Goal: Contribute content: Contribute content

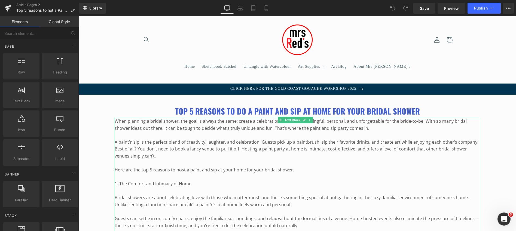
click at [187, 128] on p "When planning a bridal shower, the goal is always the same: create a celebratio…" at bounding box center [297, 125] width 365 height 14
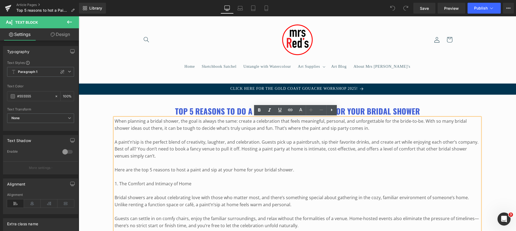
click at [187, 128] on p "When planning a bridal shower, the goal is always the same: create a celebratio…" at bounding box center [297, 125] width 365 height 14
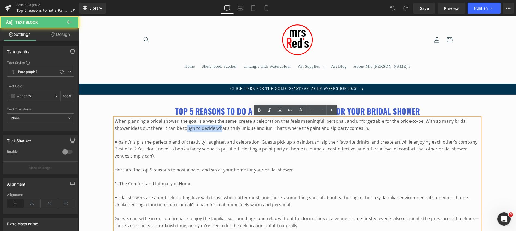
drag, startPoint x: 187, startPoint y: 128, endPoint x: 221, endPoint y: 131, distance: 34.4
click at [221, 131] on p "When planning a bridal shower, the goal is always the same: create a celebratio…" at bounding box center [297, 125] width 365 height 14
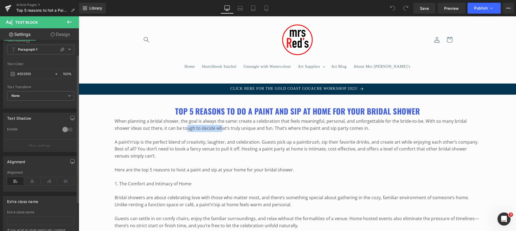
scroll to position [56, 0]
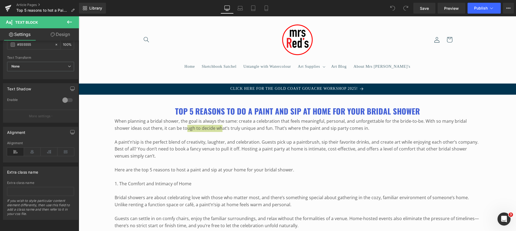
click at [60, 33] on link "Design" at bounding box center [60, 34] width 39 height 12
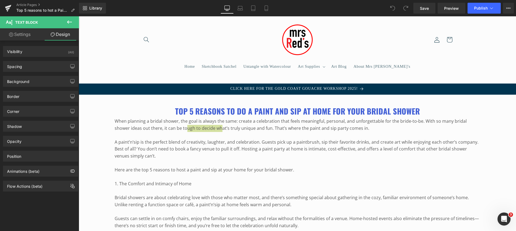
click at [23, 35] on link "Settings" at bounding box center [19, 34] width 39 height 12
type input "100"
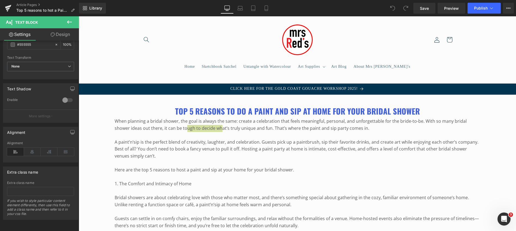
click at [69, 20] on icon at bounding box center [69, 22] width 7 height 7
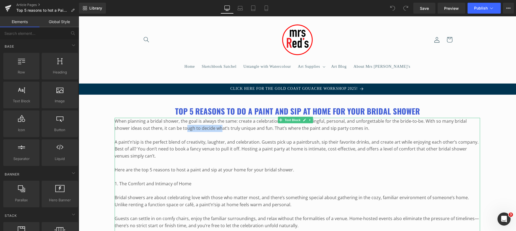
click at [202, 139] on p "A paint’n’sip is the perfect blend of creativity, laughter, and celebration. Gu…" at bounding box center [297, 149] width 365 height 21
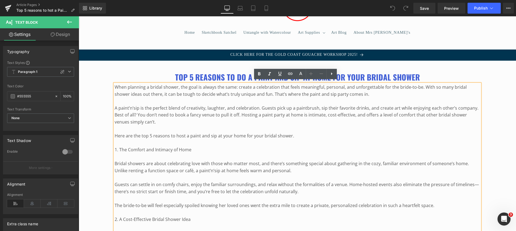
scroll to position [31, 0]
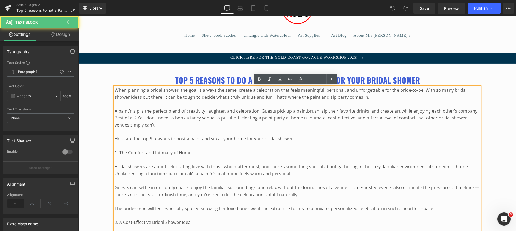
click at [299, 98] on p "When planning a bridal shower, the goal is always the same: create a celebratio…" at bounding box center [297, 94] width 365 height 14
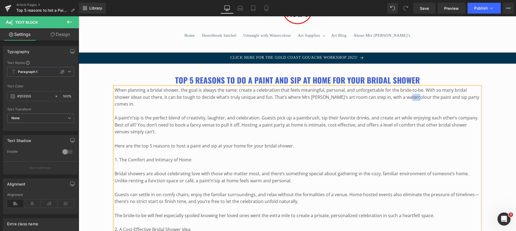
drag, startPoint x: 402, startPoint y: 97, endPoint x: 410, endPoint y: 98, distance: 7.8
click at [410, 98] on p "When planning a bridal shower, the goal is always the same: create a celebratio…" at bounding box center [297, 97] width 365 height 21
drag, startPoint x: 439, startPoint y: 98, endPoint x: 460, endPoint y: 98, distance: 20.1
click at [460, 98] on p "When planning a bridal shower, the goal is always the same: create a celebratio…" at bounding box center [297, 97] width 365 height 21
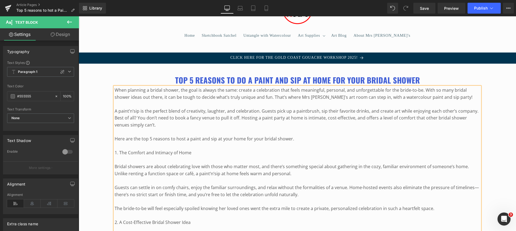
click at [309, 97] on p "When planning a bridal shower, the goal is always the same: create a celebratio…" at bounding box center [297, 94] width 365 height 14
click at [447, 99] on p "When planning a bridal shower, the goal is always the same: create a celebratio…" at bounding box center [297, 94] width 365 height 14
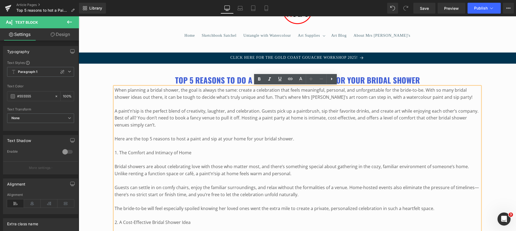
click at [162, 35] on header "Home Sketchbook Satchel Untangle with Watercolour Art Supplies Art Supplies Pen…" at bounding box center [297, 16] width 343 height 62
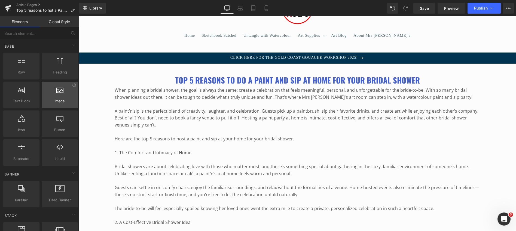
click at [66, 92] on div at bounding box center [59, 92] width 33 height 12
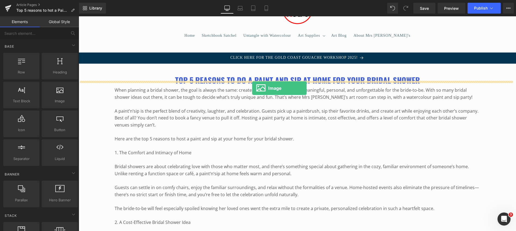
drag, startPoint x: 143, startPoint y: 104, endPoint x: 252, endPoint y: 88, distance: 110.0
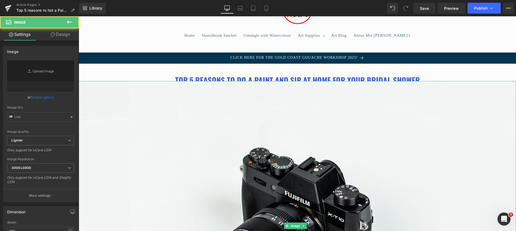
type input "//d1um8515vdn9kb.cloudfront.net/images/parallax.jpg"
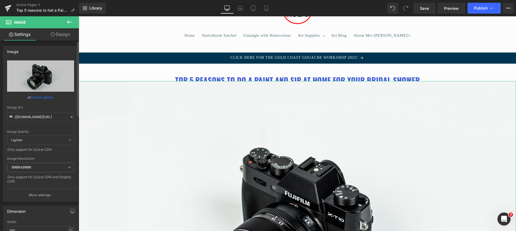
click at [36, 97] on link "Browse gallery" at bounding box center [42, 98] width 23 height 10
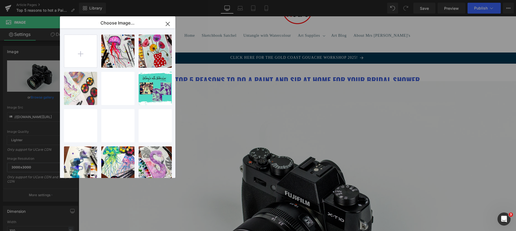
click at [169, 23] on icon "button" at bounding box center [167, 24] width 9 height 9
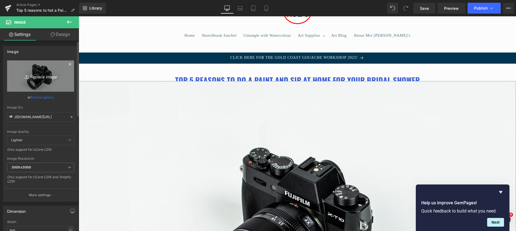
click at [38, 77] on icon "Replace Image" at bounding box center [41, 76] width 44 height 7
type input "C:\fakepath\casey-chae-XIBOnb56Syc-unsplash.jpg"
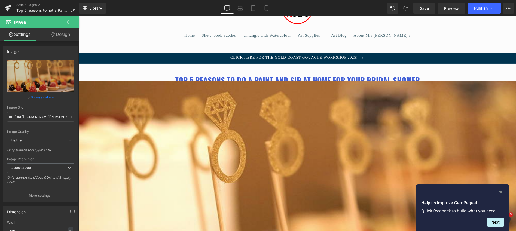
click at [500, 191] on icon "Hide survey" at bounding box center [500, 192] width 7 height 7
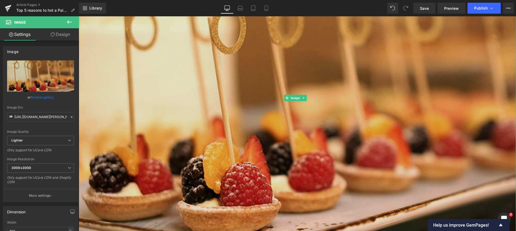
scroll to position [160, 0]
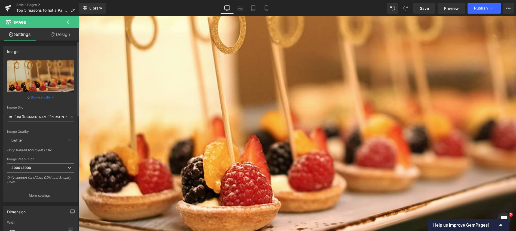
click at [53, 166] on span "3000x3000" at bounding box center [40, 168] width 67 height 10
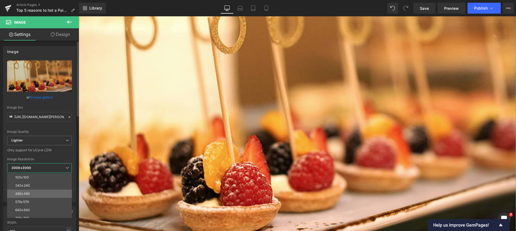
click at [32, 193] on li "480x480" at bounding box center [40, 194] width 67 height 8
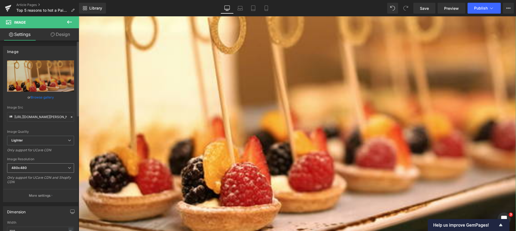
click at [45, 167] on span "480x480" at bounding box center [40, 168] width 67 height 10
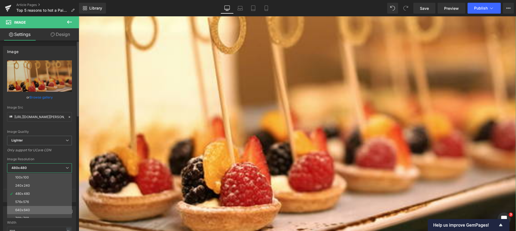
click at [38, 209] on li "640x640" at bounding box center [40, 210] width 67 height 8
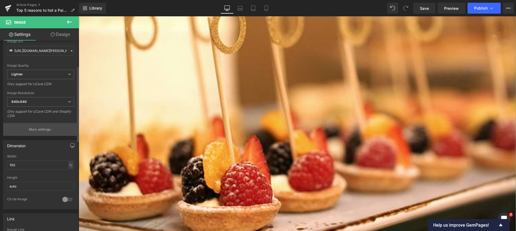
scroll to position [66, 0]
click at [60, 102] on span "640x640" at bounding box center [40, 102] width 67 height 10
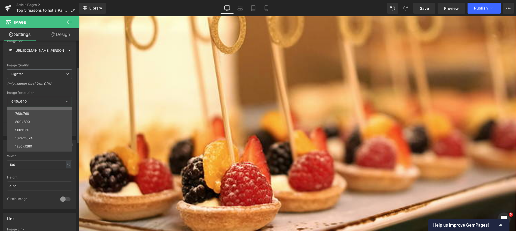
scroll to position [78, 0]
click at [38, 114] on li "1440x1440" at bounding box center [40, 115] width 67 height 8
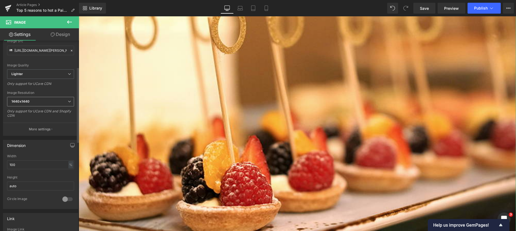
click at [68, 101] on icon at bounding box center [69, 101] width 3 height 3
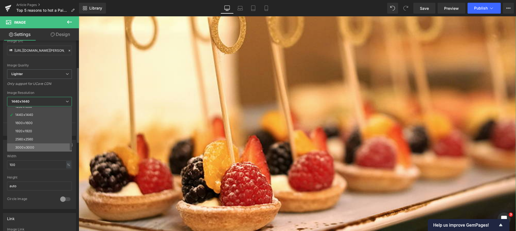
click at [46, 147] on li "3000x3000" at bounding box center [40, 147] width 67 height 8
type input "[URL][DOMAIN_NAME][PERSON_NAME]"
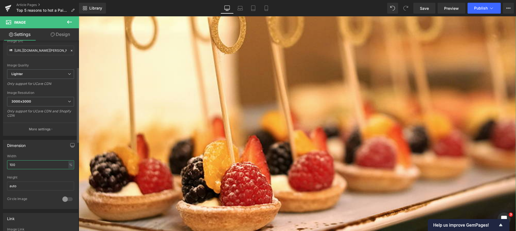
click at [43, 164] on input "100" at bounding box center [40, 164] width 67 height 9
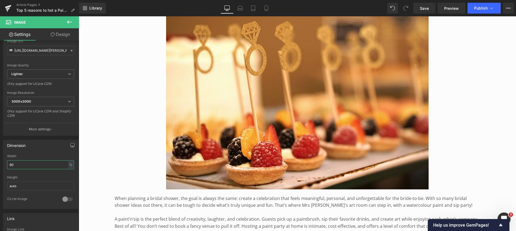
scroll to position [88, 0]
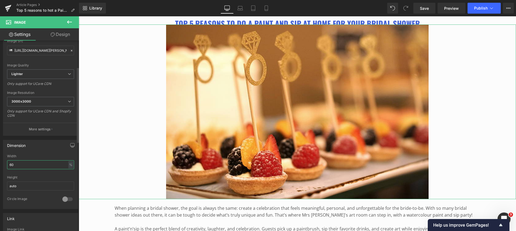
type input "6"
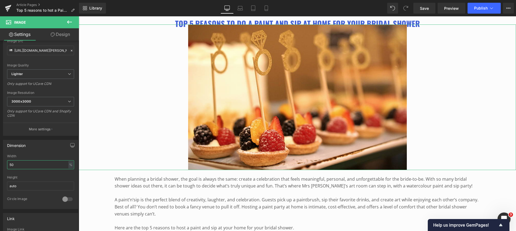
type input "50"
click at [60, 32] on link "Design" at bounding box center [60, 34] width 39 height 12
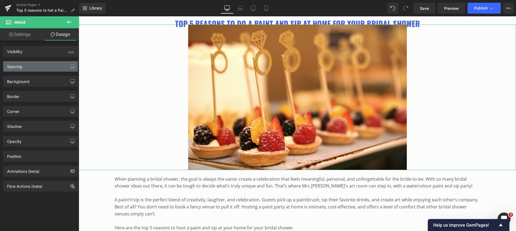
click at [38, 63] on div "Spacing" at bounding box center [40, 66] width 75 height 10
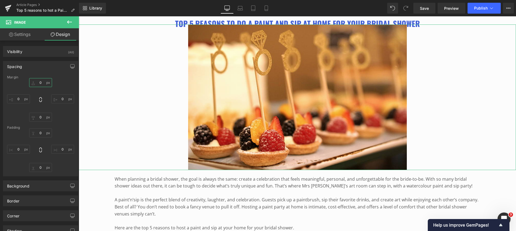
click at [37, 83] on input "0" at bounding box center [40, 82] width 23 height 9
click at [39, 82] on input "0" at bounding box center [40, 82] width 23 height 9
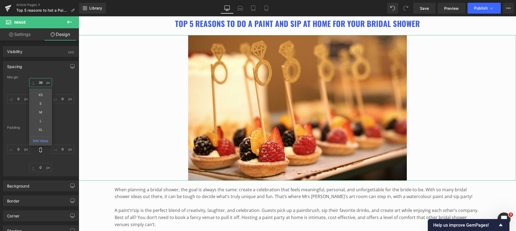
type input "38"
drag, startPoint x: 39, startPoint y: 82, endPoint x: 39, endPoint y: 72, distance: 10.3
click at [39, 72] on div "Spacing Margin 38px 38 XS S M L XL Edit Value 0px 0 0px 0 0px 0 Padding 0px 0 0…" at bounding box center [40, 118] width 75 height 115
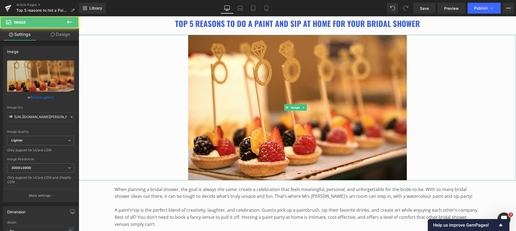
click at [151, 108] on div at bounding box center [297, 108] width 437 height 146
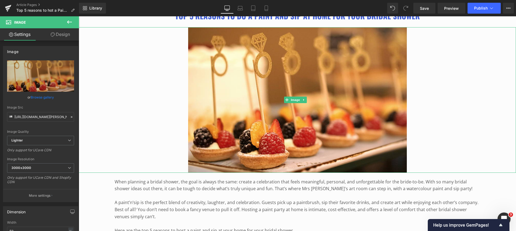
scroll to position [134, 0]
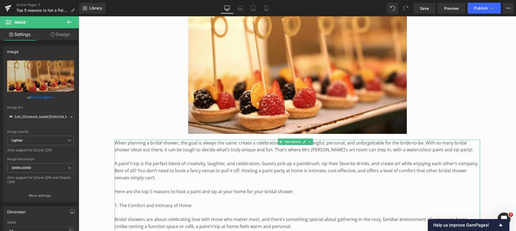
click at [162, 148] on p "When planning a bridal shower, the goal is always the same: create a celebratio…" at bounding box center [297, 147] width 365 height 14
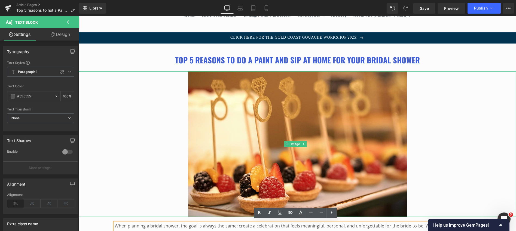
scroll to position [53, 0]
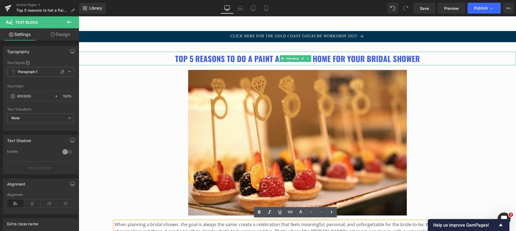
click at [226, 59] on b "Top 5 reasons to do a Paint and Sip at home for your Bridal Shower" at bounding box center [297, 58] width 245 height 11
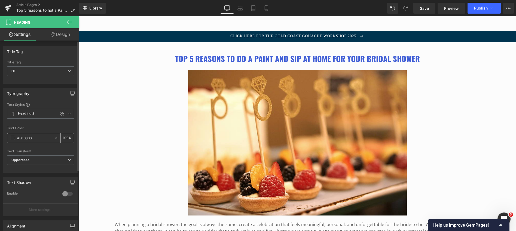
click at [34, 137] on input "#303030" at bounding box center [34, 138] width 35 height 6
click at [12, 137] on span at bounding box center [13, 138] width 4 height 4
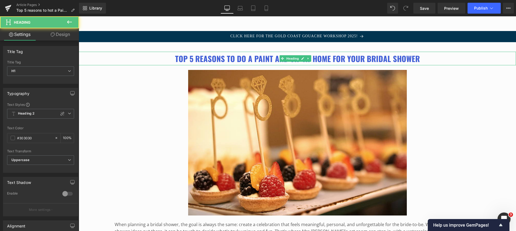
click at [230, 57] on b "Top 5 reasons to do a Paint and Sip at home for your Bridal Shower" at bounding box center [297, 58] width 245 height 11
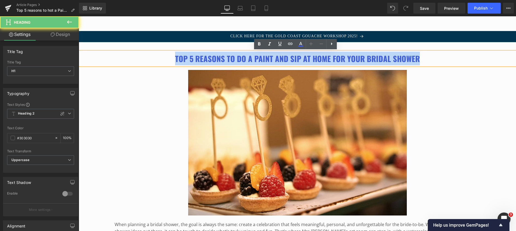
click at [230, 57] on b "Top 5 reasons to do a Paint and Sip at home for your Bridal Shower" at bounding box center [297, 58] width 245 height 11
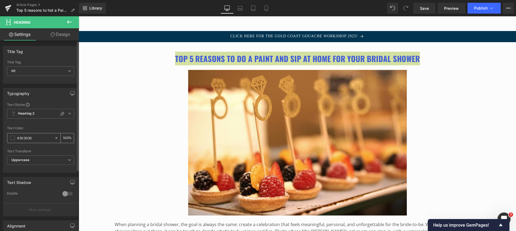
click at [13, 138] on span at bounding box center [13, 138] width 4 height 4
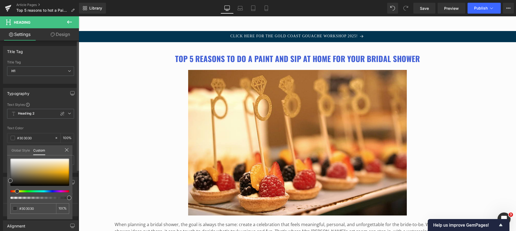
drag, startPoint x: 11, startPoint y: 191, endPoint x: 16, endPoint y: 192, distance: 4.9
click at [16, 192] on span at bounding box center [17, 191] width 4 height 4
type input "#957221"
click at [46, 176] on div at bounding box center [39, 172] width 59 height 27
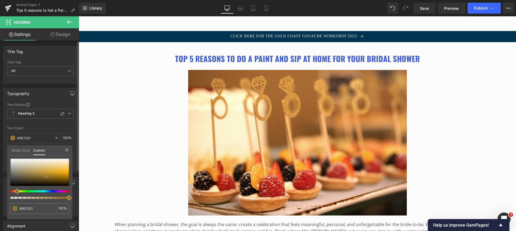
type input "#987523"
type input "#9d7923"
type input "#a27c24"
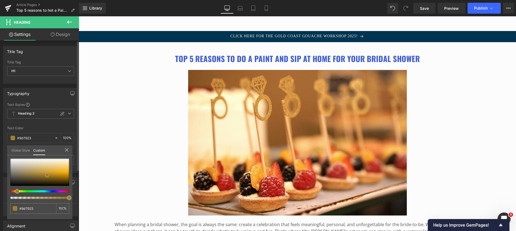
type input "#a27c24"
type input "#a78024"
type input "#a88023"
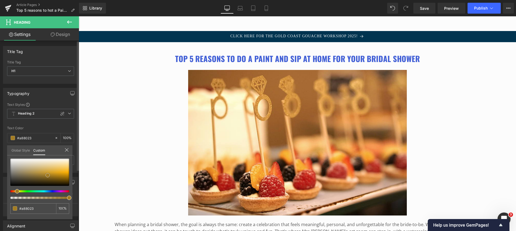
type input "#a37c23"
type input "#9e7922"
type input "#a27c24"
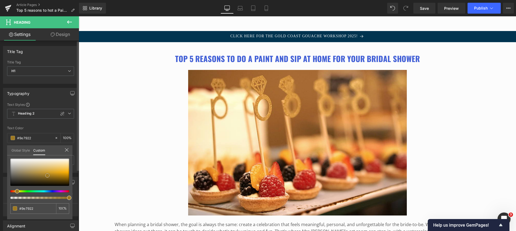
type input "#a27c24"
type input "#a98227"
type input "#ad8528"
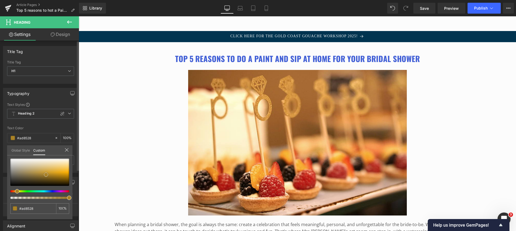
type input "#b18829"
type input "#b88e2c"
type input "#c0952e"
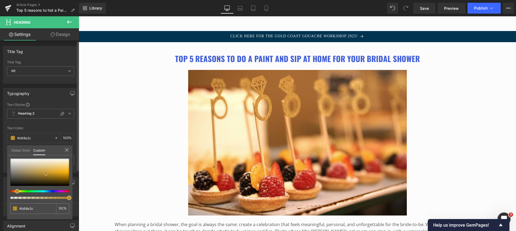
type input "#c0952e"
type input "#c39730"
type input "#cc9e33"
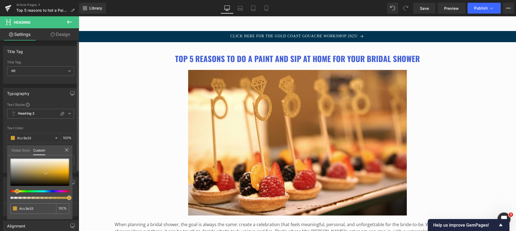
type input "#cda037"
type input "#cea13b"
type input "#cfa33f"
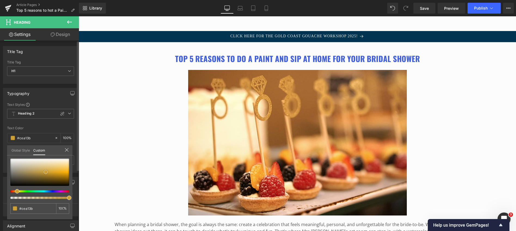
type input "#cfa33f"
type input "#d0a543"
type input "#d1a747"
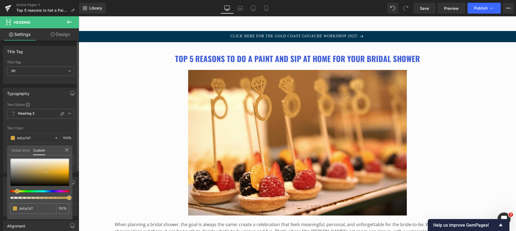
type input "#d2a94b"
type input "#d3ab4f"
type input "#d4ad53"
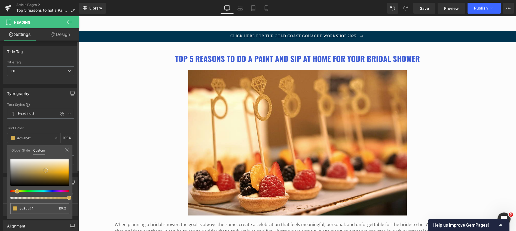
type input "#d4ad53"
type input "#d3ab4f"
type input "#d1a747"
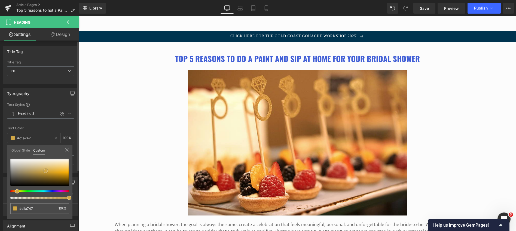
type input "#d0a543"
drag, startPoint x: 46, startPoint y: 176, endPoint x: 46, endPoint y: 171, distance: 4.9
click at [46, 171] on span at bounding box center [46, 171] width 4 height 4
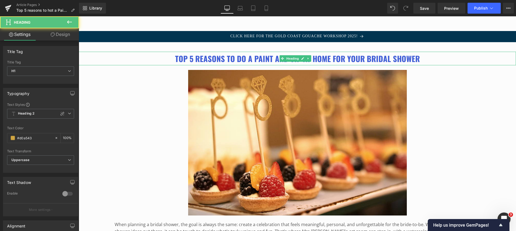
click at [209, 56] on b "Top 5 reasons to do a Paint and Sip at home for your Bridal Shower" at bounding box center [297, 58] width 245 height 11
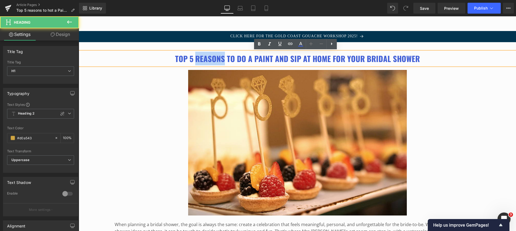
click at [209, 56] on b "Top 5 reasons to do a Paint and Sip at home for your Bridal Shower" at bounding box center [297, 58] width 245 height 11
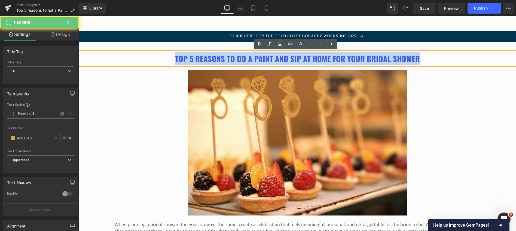
click at [209, 56] on b "Top 5 reasons to do a Paint and Sip at home for your Bridal Shower" at bounding box center [297, 58] width 245 height 11
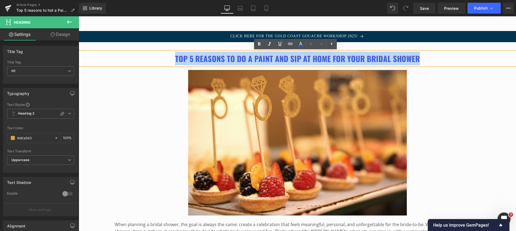
click at [209, 56] on b "Top 5 reasons to do a Paint and Sip at home for your Bridal Shower" at bounding box center [297, 58] width 245 height 11
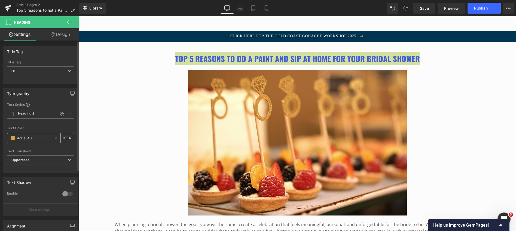
click at [11, 137] on span at bounding box center [13, 138] width 4 height 4
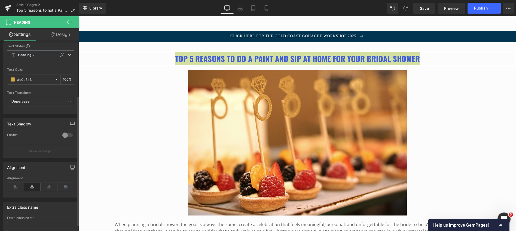
scroll to position [82, 0]
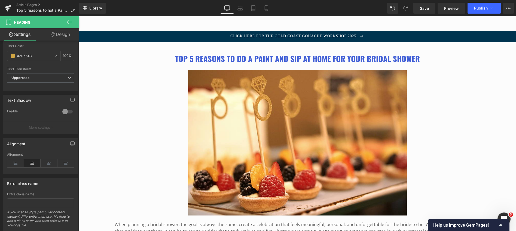
click at [302, 58] on icon at bounding box center [302, 58] width 3 height 3
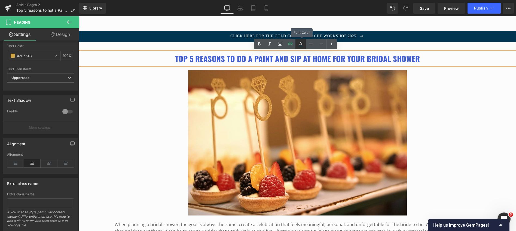
click at [300, 43] on icon at bounding box center [300, 44] width 7 height 7
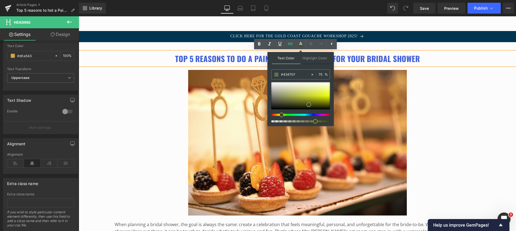
click at [279, 115] on div at bounding box center [298, 115] width 59 height 2
drag, startPoint x: 281, startPoint y: 114, endPoint x: 276, endPoint y: 113, distance: 5.0
click at [276, 113] on div at bounding box center [300, 102] width 59 height 40
type input "#a38523"
drag, startPoint x: 308, startPoint y: 104, endPoint x: 307, endPoint y: 98, distance: 6.0
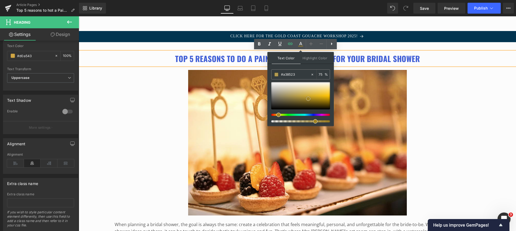
click at [307, 98] on span at bounding box center [308, 99] width 4 height 4
click at [322, 74] on input "75" at bounding box center [321, 74] width 6 height 6
drag, startPoint x: 322, startPoint y: 74, endPoint x: 317, endPoint y: 74, distance: 5.2
click at [317, 74] on div "75 %" at bounding box center [322, 75] width 13 height 10
type input "100"
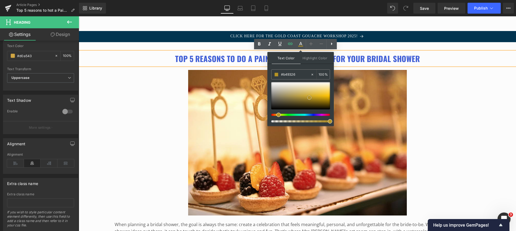
type input "#b99727"
click at [309, 96] on span at bounding box center [309, 97] width 4 height 4
click at [165, 101] on div at bounding box center [297, 143] width 437 height 146
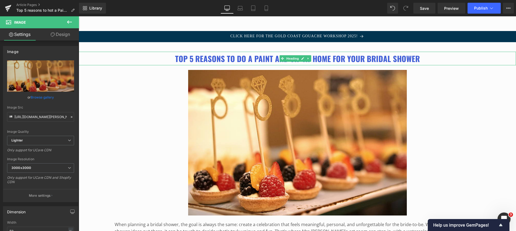
click at [228, 61] on b "Top 5 reasons to do a Paint and Sip at home for your Bridal Shower" at bounding box center [297, 58] width 245 height 11
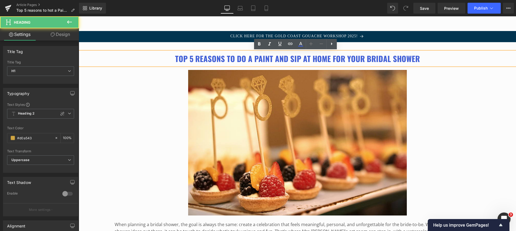
click at [228, 61] on b "Top 5 reasons to do a Paint and Sip at home for your Bridal Shower" at bounding box center [297, 58] width 245 height 11
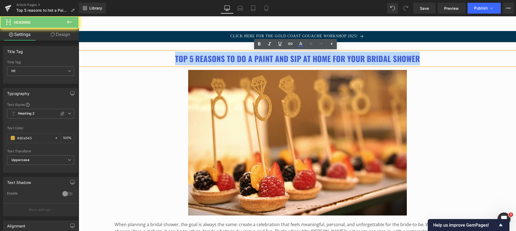
click at [228, 61] on b "Top 5 reasons to do a Paint and Sip at home for your Bridal Shower" at bounding box center [297, 58] width 245 height 11
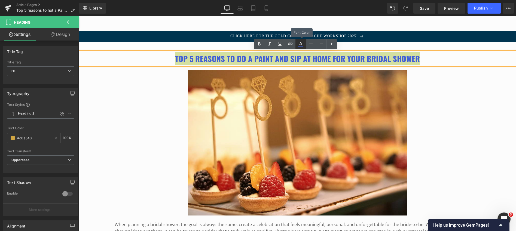
click at [303, 44] on icon at bounding box center [300, 44] width 7 height 7
type input "#415fd6"
type input "100"
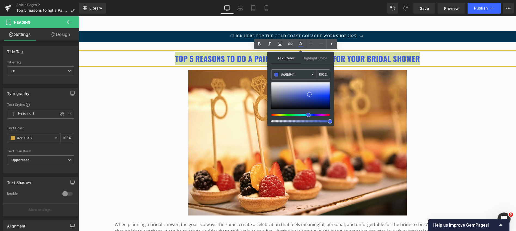
click at [276, 114] on div at bounding box center [298, 115] width 59 height 2
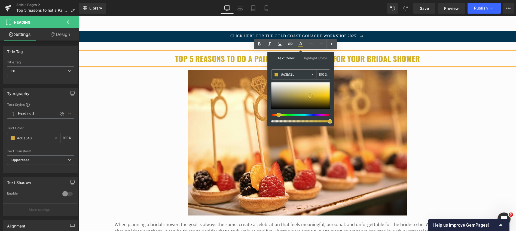
click at [309, 95] on span at bounding box center [310, 96] width 4 height 4
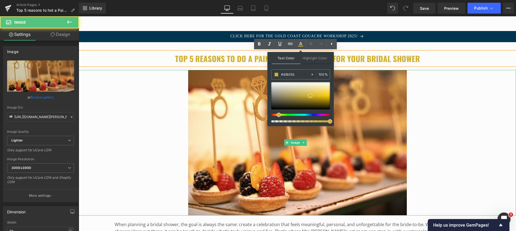
click at [450, 99] on div at bounding box center [297, 143] width 437 height 146
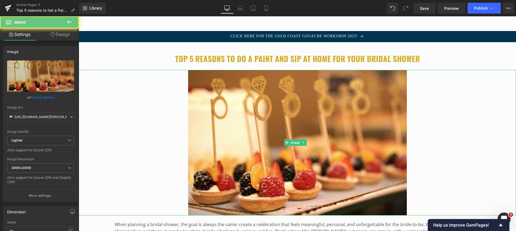
click at [450, 99] on div at bounding box center [297, 143] width 437 height 146
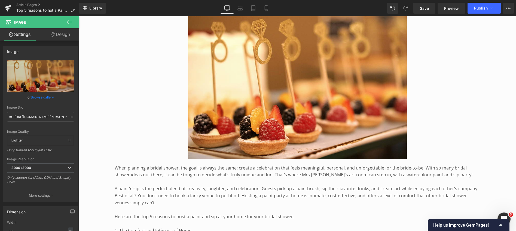
scroll to position [110, 0]
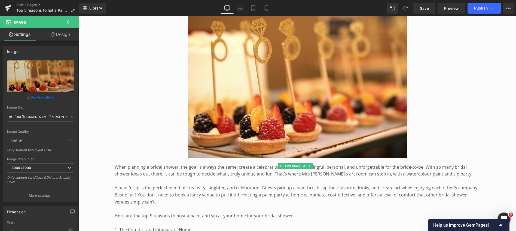
click at [192, 166] on p "When planning a bridal shower, the goal is always the same: create a celebratio…" at bounding box center [297, 171] width 365 height 14
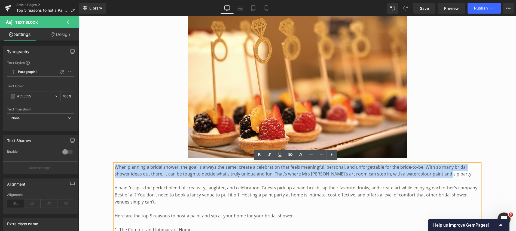
drag, startPoint x: 442, startPoint y: 171, endPoint x: 112, endPoint y: 156, distance: 330.4
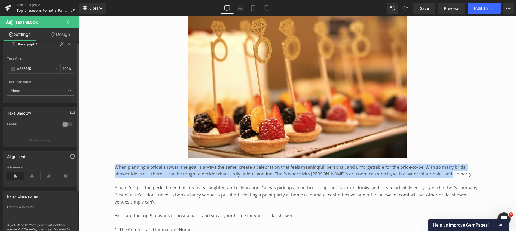
scroll to position [0, 0]
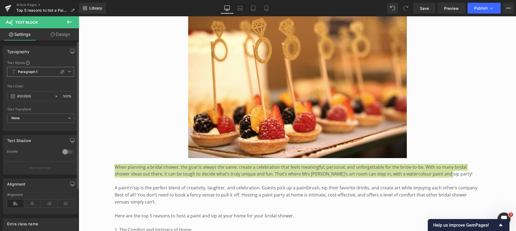
click at [29, 70] on b "Paragraph 1" at bounding box center [28, 72] width 20 height 5
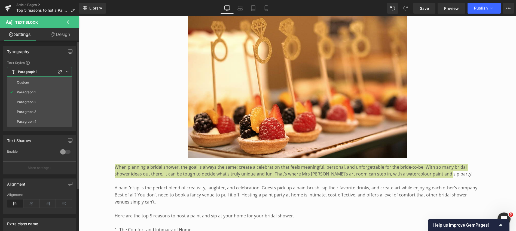
click at [29, 70] on b "Paragraph 1" at bounding box center [28, 72] width 20 height 5
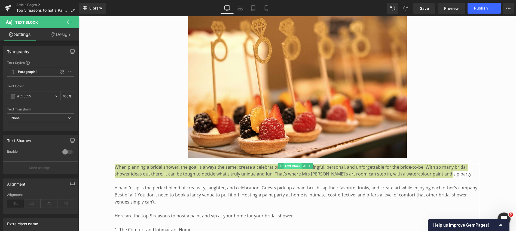
click at [294, 163] on span "Text Block" at bounding box center [292, 166] width 18 height 7
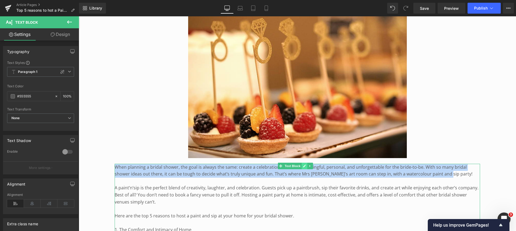
click at [304, 164] on icon at bounding box center [304, 165] width 3 height 3
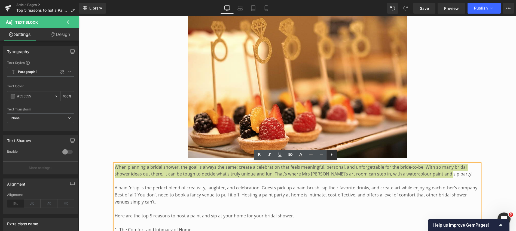
click at [330, 154] on icon at bounding box center [331, 154] width 7 height 7
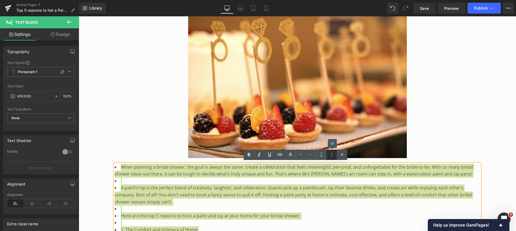
click at [331, 154] on icon at bounding box center [331, 154] width 7 height 7
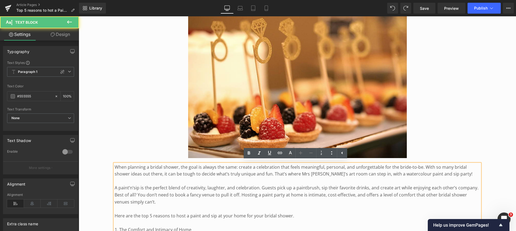
click at [279, 171] on p "When planning a bridal shower, the goal is always the same: create a celebratio…" at bounding box center [297, 171] width 365 height 14
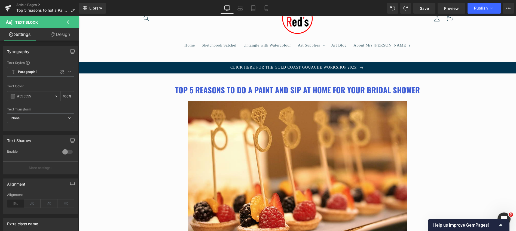
scroll to position [22, 0]
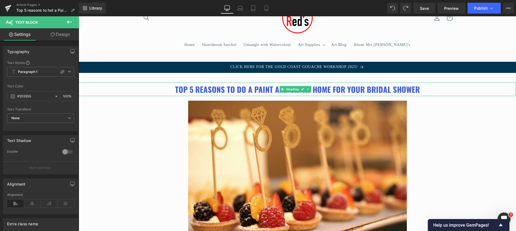
click at [231, 90] on b "Top 5 reasons to do a Paint and Sip at home for your Bridal Shower" at bounding box center [297, 89] width 245 height 11
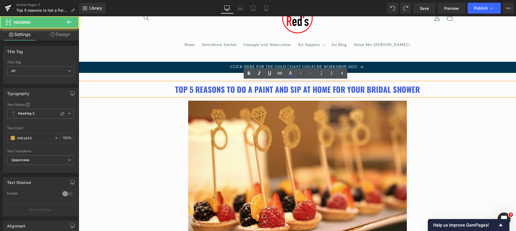
click at [231, 90] on b "Top 5 reasons to do a Paint and Sip at home for your Bridal Shower" at bounding box center [297, 89] width 245 height 11
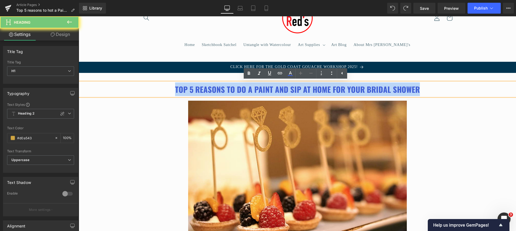
click at [231, 90] on b "Top 5 reasons to do a Paint and Sip at home for your Bridal Shower" at bounding box center [297, 89] width 245 height 11
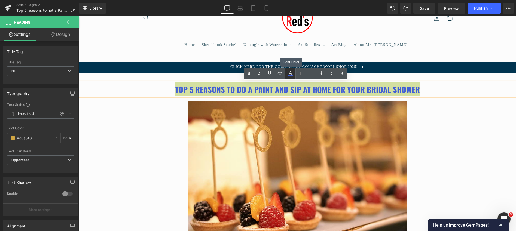
click at [290, 72] on icon at bounding box center [290, 72] width 3 height 3
type input "#415fd6"
type input "100"
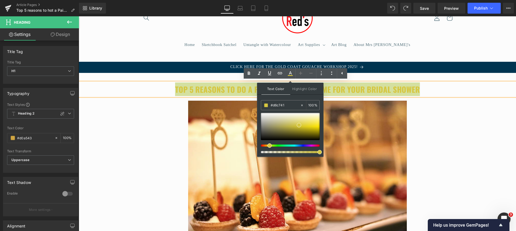
click at [267, 145] on div at bounding box center [287, 145] width 59 height 2
type input "#d6b641"
drag, startPoint x: 269, startPoint y: 145, endPoint x: 266, endPoint y: 145, distance: 3.0
click at [266, 145] on span at bounding box center [268, 145] width 4 height 4
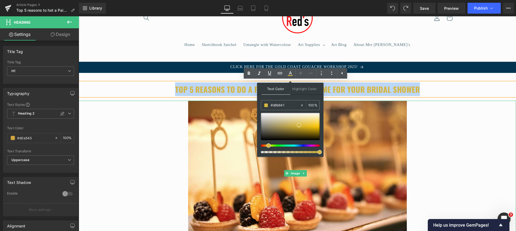
click at [160, 123] on div at bounding box center [297, 174] width 437 height 146
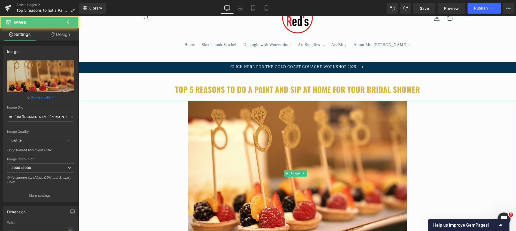
click at [160, 123] on div at bounding box center [297, 174] width 437 height 146
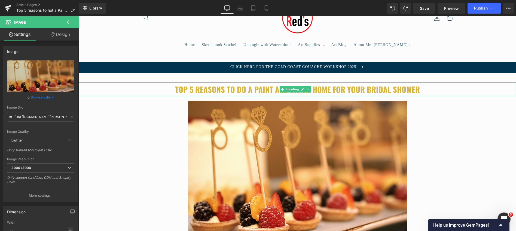
click at [146, 90] on h1 "Top 5 reasons to do a Paint and Sip at home for your Bridal Shower" at bounding box center [297, 89] width 437 height 14
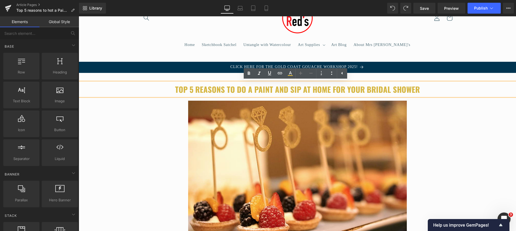
click at [147, 54] on header "Home Sketchbook Satchel Untangle with Watercolour Art Supplies Art Supplies Pen…" at bounding box center [297, 26] width 343 height 62
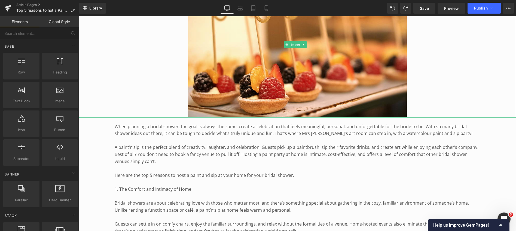
scroll to position [161, 0]
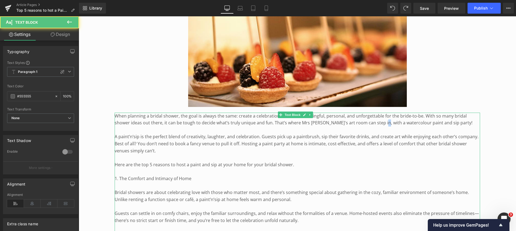
click at [379, 122] on p "When planning a bridal shower, the goal is always the same: create a celebratio…" at bounding box center [297, 120] width 365 height 14
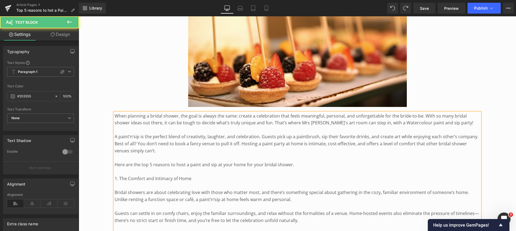
click at [377, 121] on p "When planning a bridal shower, the goal is always the same: create a celebratio…" at bounding box center [297, 120] width 365 height 14
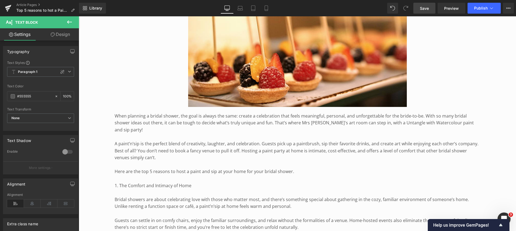
click at [424, 7] on span "Save" at bounding box center [424, 8] width 9 height 6
click at [69, 18] on button at bounding box center [69, 22] width 19 height 12
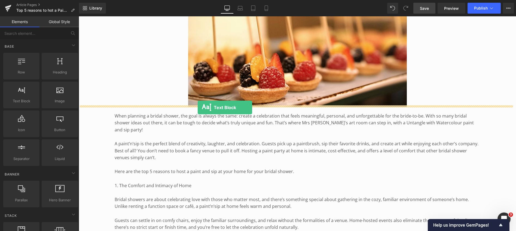
drag, startPoint x: 94, startPoint y: 110, endPoint x: 198, endPoint y: 107, distance: 103.2
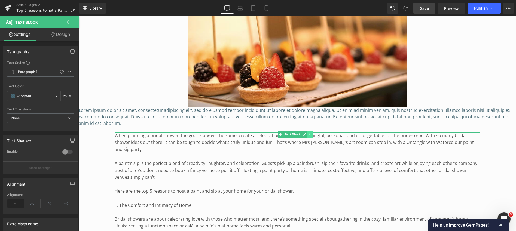
click at [309, 133] on icon at bounding box center [309, 134] width 1 height 2
click at [307, 133] on icon at bounding box center [306, 134] width 3 height 3
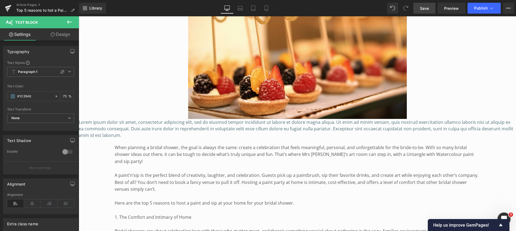
scroll to position [135, 0]
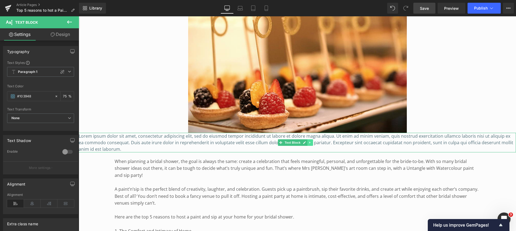
click at [310, 141] on icon at bounding box center [309, 142] width 3 height 3
click at [312, 141] on icon at bounding box center [312, 142] width 3 height 3
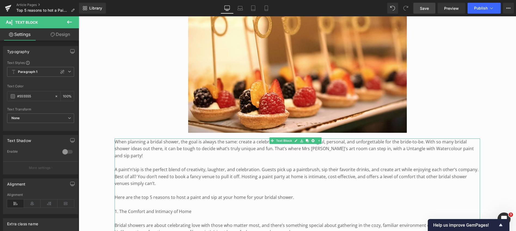
drag, startPoint x: 116, startPoint y: 162, endPoint x: 169, endPoint y: 167, distance: 53.6
click at [169, 167] on p "A paint’n’sip is the perfect blend of creativity, laughter, and celebration. Gu…" at bounding box center [297, 176] width 365 height 21
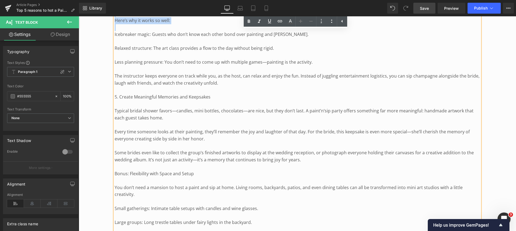
scroll to position [525, 0]
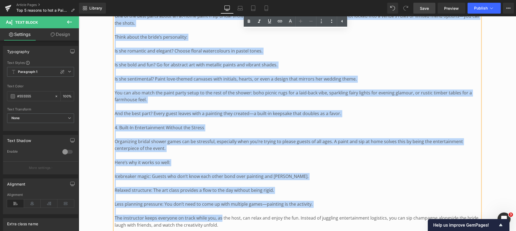
drag, startPoint x: 115, startPoint y: 162, endPoint x: 221, endPoint y: 208, distance: 115.6
click at [221, 208] on div "When planning a bridal shower, the goal is always the same: create a celebratio…" at bounding box center [297, 110] width 365 height 724
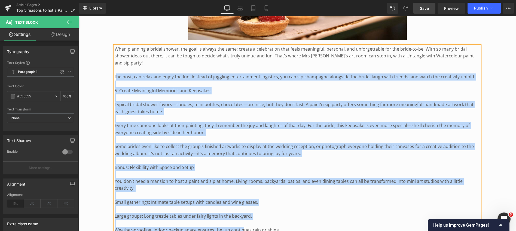
scroll to position [231, 0]
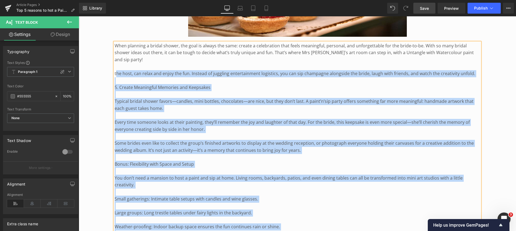
drag, startPoint x: 116, startPoint y: 88, endPoint x: 302, endPoint y: 223, distance: 230.0
click at [302, 223] on div "When planning a bridal shower, the goal is always the same: create a celebratio…" at bounding box center [297, 181] width 365 height 279
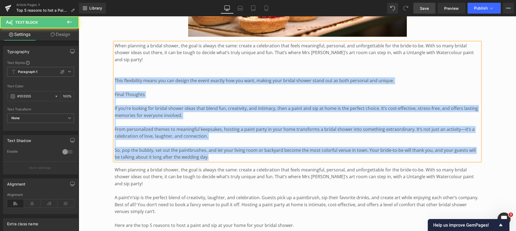
drag, startPoint x: 115, startPoint y: 65, endPoint x: 232, endPoint y: 155, distance: 146.9
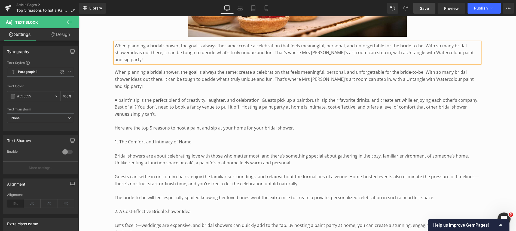
click at [124, 45] on p "When planning a bridal shower, the goal is always the same: create a celebratio…" at bounding box center [297, 52] width 365 height 21
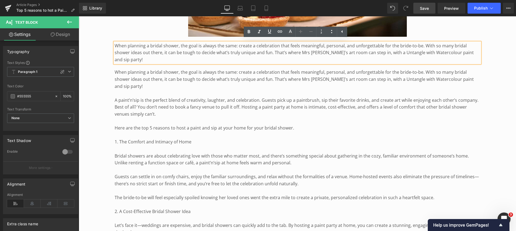
drag, startPoint x: 113, startPoint y: 44, endPoint x: 223, endPoint y: 40, distance: 109.2
click at [223, 42] on div "When planning a bridal shower, the goal is always the same: create a celebratio…" at bounding box center [297, 52] width 365 height 21
click at [215, 48] on p "When planning a bridal shower, the goal is always the same: create a celebratio…" at bounding box center [297, 52] width 365 height 21
click at [200, 46] on p "When planning a bridal shower, the goal is always the same: create a celebratio…" at bounding box center [297, 52] width 365 height 21
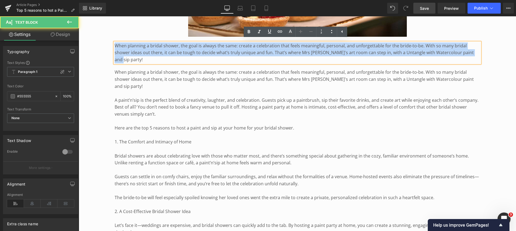
click at [200, 46] on p "When planning a bridal shower, the goal is always the same: create a celebratio…" at bounding box center [297, 52] width 365 height 21
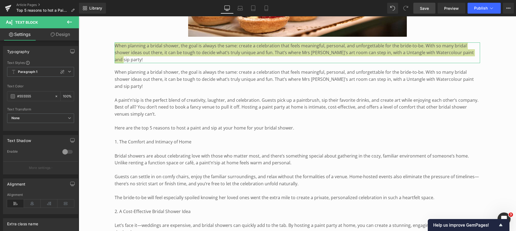
click at [60, 33] on link "Design" at bounding box center [60, 34] width 39 height 12
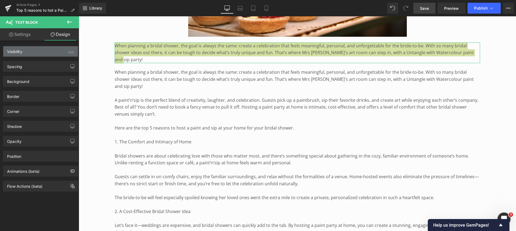
click at [51, 52] on div "Visibility (All)" at bounding box center [40, 51] width 75 height 10
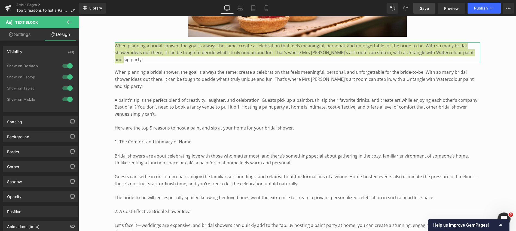
click at [16, 33] on link "Settings" at bounding box center [19, 34] width 39 height 12
type input "100"
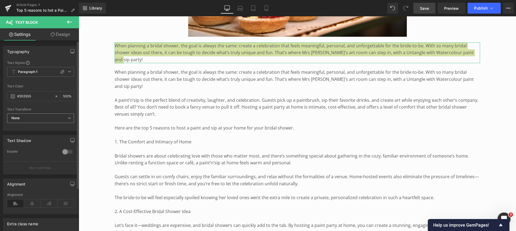
click at [35, 118] on span "None" at bounding box center [40, 118] width 67 height 10
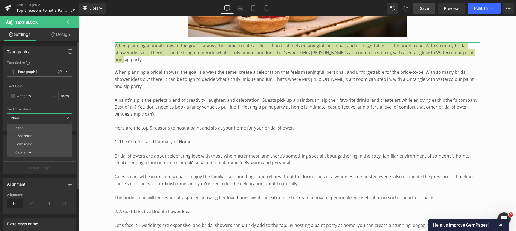
click at [35, 118] on span "None" at bounding box center [39, 118] width 65 height 10
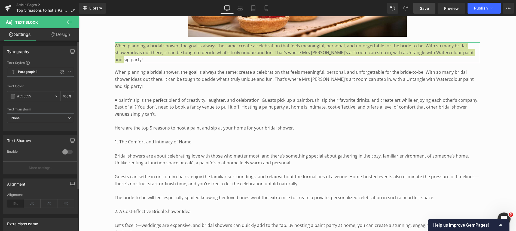
click at [36, 165] on button "More settings" at bounding box center [40, 167] width 75 height 13
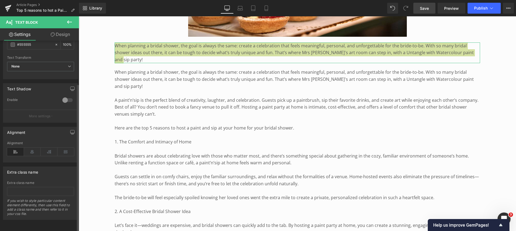
scroll to position [56, 0]
click at [426, 7] on span "Save" at bounding box center [424, 8] width 9 height 6
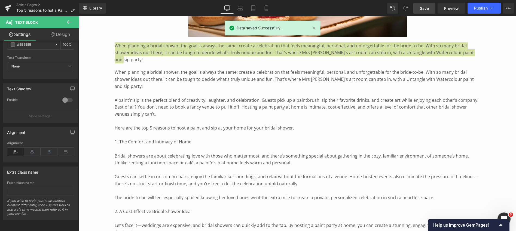
click at [67, 21] on icon at bounding box center [69, 22] width 7 height 7
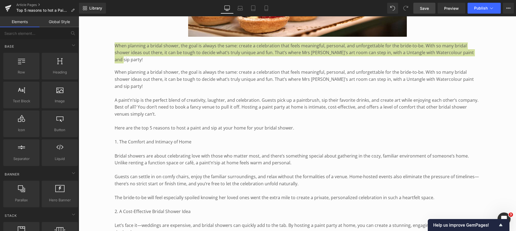
click at [58, 21] on link "Global Style" at bounding box center [58, 21] width 39 height 11
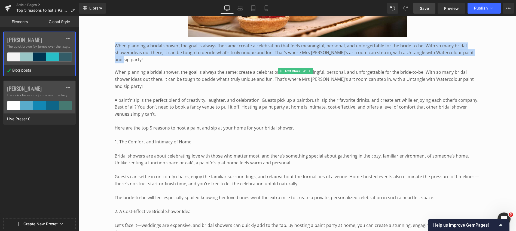
click at [166, 138] on p "1. The Comfort and Intimacy of Home" at bounding box center [297, 141] width 365 height 7
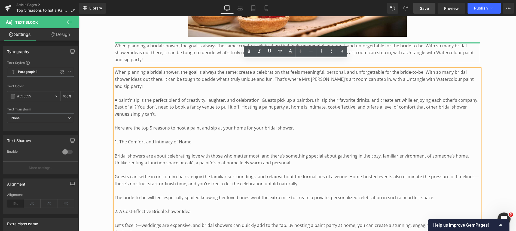
click at [124, 42] on div at bounding box center [297, 42] width 365 height 1
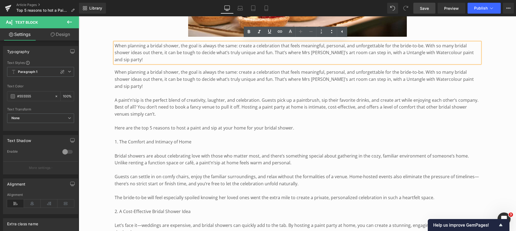
click at [124, 46] on p "When planning a bridal shower, the goal is always the same: create a celebratio…" at bounding box center [297, 52] width 365 height 21
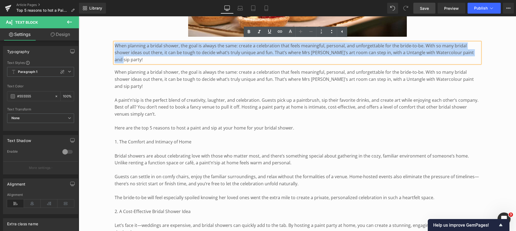
drag, startPoint x: 114, startPoint y: 45, endPoint x: 84, endPoint y: 43, distance: 30.3
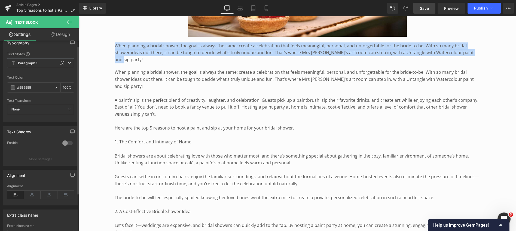
scroll to position [0, 0]
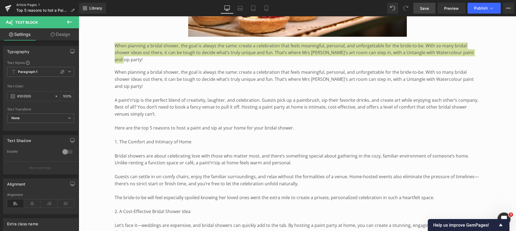
click at [21, 3] on link "Article Pages" at bounding box center [47, 5] width 63 height 4
click at [426, 6] on span "Save" at bounding box center [424, 8] width 9 height 6
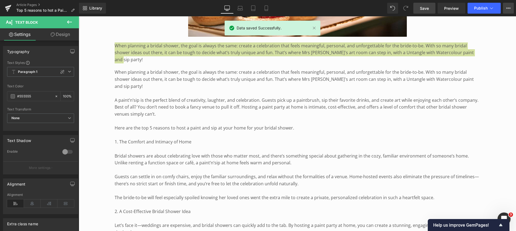
click at [508, 7] on icon at bounding box center [508, 8] width 4 height 4
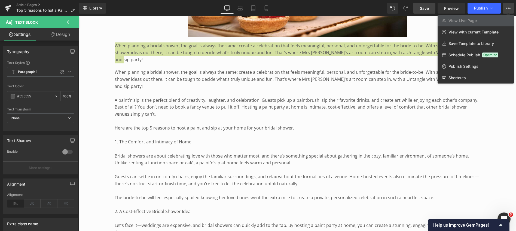
click at [508, 7] on icon at bounding box center [508, 8] width 4 height 4
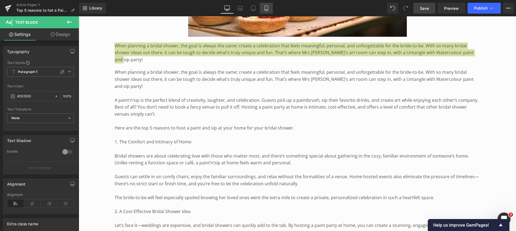
click at [263, 6] on link "Mobile" at bounding box center [266, 8] width 13 height 11
type input "100"
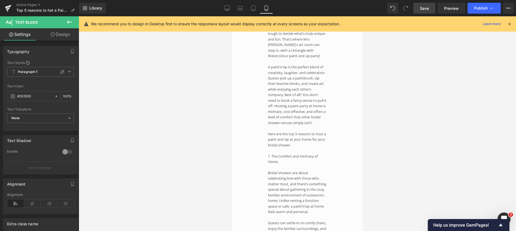
scroll to position [71, 0]
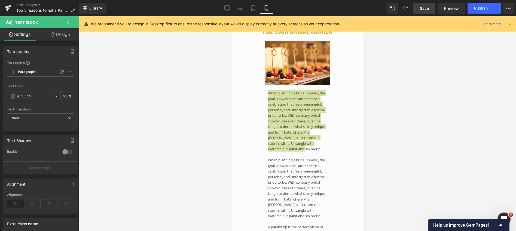
click at [509, 23] on icon at bounding box center [509, 23] width 5 height 5
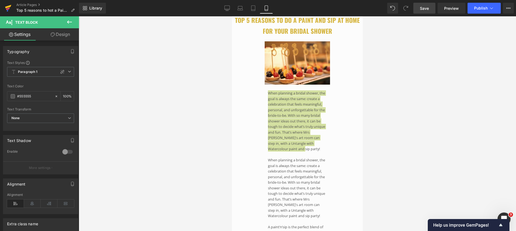
click at [8, 7] on icon at bounding box center [8, 7] width 6 height 4
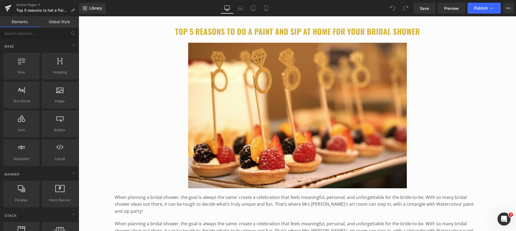
scroll to position [133, 0]
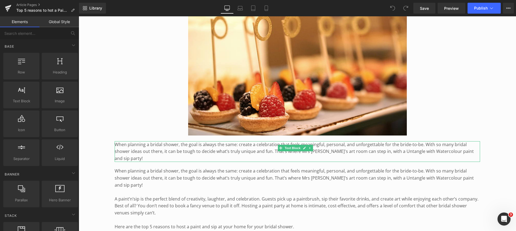
click at [162, 146] on p "When planning a bridal shower, the goal is always the same: create a celebratio…" at bounding box center [297, 151] width 365 height 21
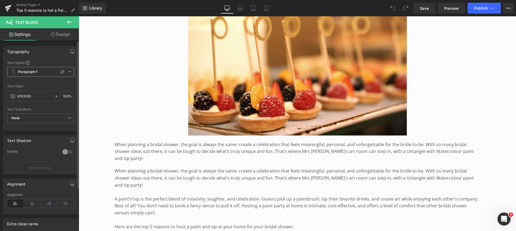
click at [68, 70] on icon at bounding box center [69, 71] width 3 height 3
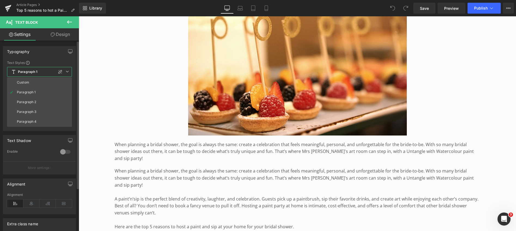
click at [67, 70] on icon at bounding box center [67, 71] width 3 height 3
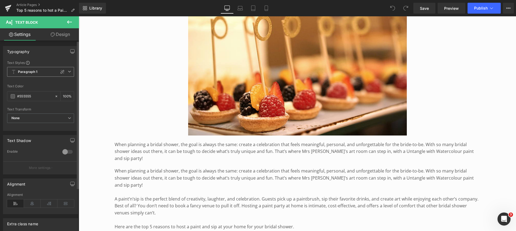
click at [42, 70] on span "Paragraph 1" at bounding box center [40, 72] width 67 height 10
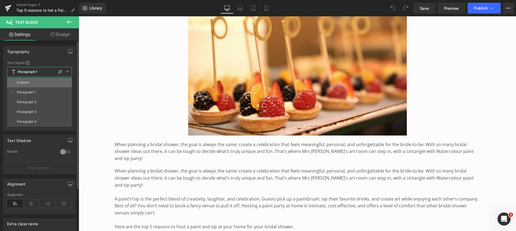
click at [33, 82] on li "Custom" at bounding box center [39, 83] width 65 height 10
type input "1.5"
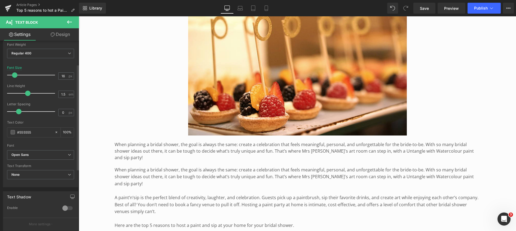
scroll to position [42, 0]
click at [155, 146] on p "When planning a bridal shower, the goal is always the same: create a celebratio…" at bounding box center [297, 151] width 365 height 20
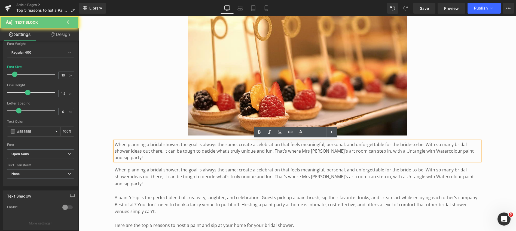
click at [155, 146] on p "When planning a bridal shower, the goal is always the same: create a celebratio…" at bounding box center [297, 151] width 365 height 20
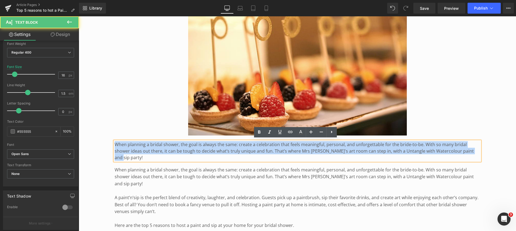
click at [155, 146] on p "When planning a bridal shower, the goal is always the same: create a celebratio…" at bounding box center [297, 151] width 365 height 20
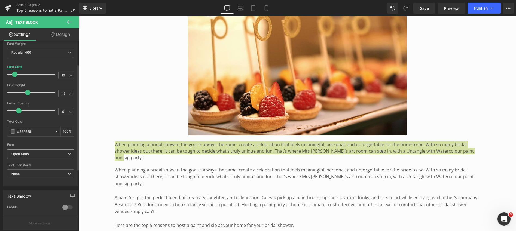
click at [68, 153] on icon at bounding box center [69, 153] width 3 height 3
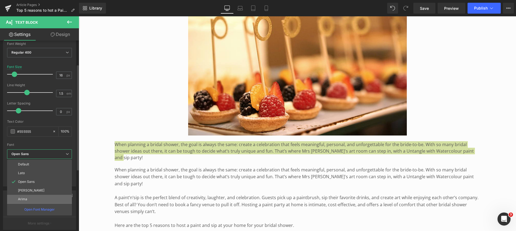
click at [38, 197] on li "Arima" at bounding box center [39, 199] width 65 height 9
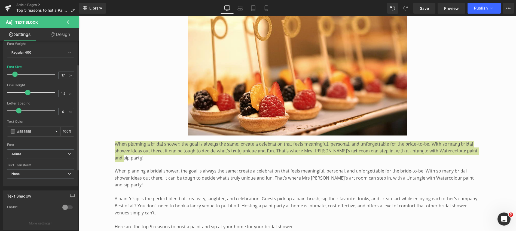
type input "18"
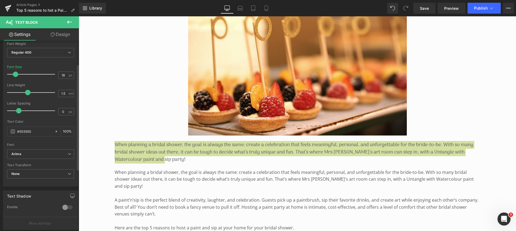
click at [15, 74] on span at bounding box center [15, 74] width 5 height 5
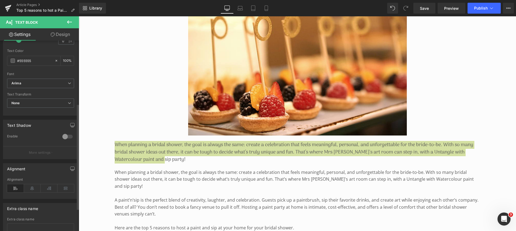
scroll to position [115, 0]
click at [32, 186] on icon at bounding box center [32, 187] width 17 height 8
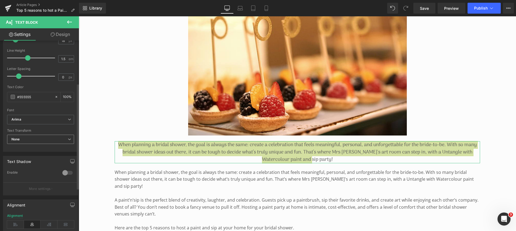
scroll to position [21, 0]
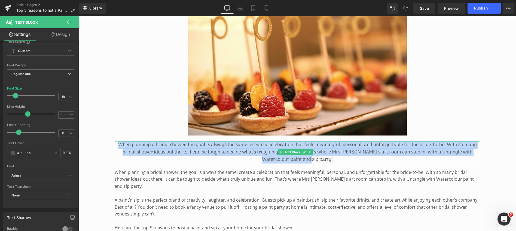
click at [322, 151] on p "When planning a bridal shower, the goal is always the same: create a celebratio…" at bounding box center [297, 152] width 365 height 22
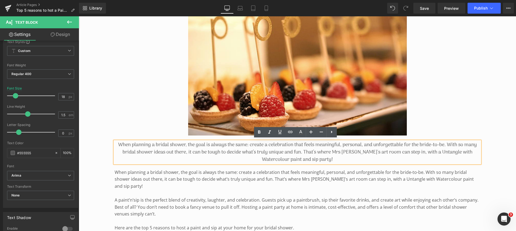
click at [301, 150] on p "When planning a bridal shower, the goal is always the same: create a celebratio…" at bounding box center [297, 152] width 365 height 22
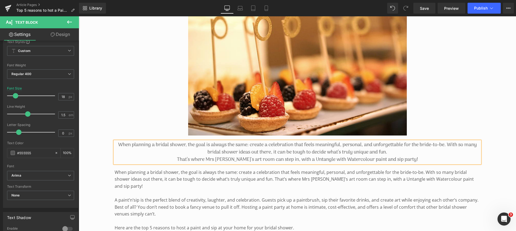
click at [445, 143] on p "When planning a bridal shower, the goal is always the same: create a celebratio…" at bounding box center [297, 148] width 365 height 15
click at [189, 157] on p "That’s where Mrs [PERSON_NAME]'s art room can step in, with a Untangle with Wat…" at bounding box center [297, 159] width 365 height 7
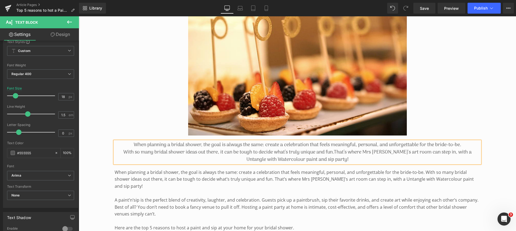
click at [441, 151] on span "That’s where Mrs [PERSON_NAME]'s art room can step in, with a Untangle with Wat…" at bounding box center [358, 155] width 225 height 15
drag, startPoint x: 245, startPoint y: 158, endPoint x: 303, endPoint y: 157, distance: 57.7
click at [303, 157] on span "Untangle with Watercolour paint and sip party!" at bounding box center [297, 160] width 102 height 8
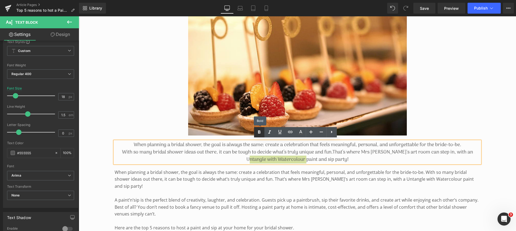
click at [259, 132] on icon at bounding box center [259, 131] width 2 height 3
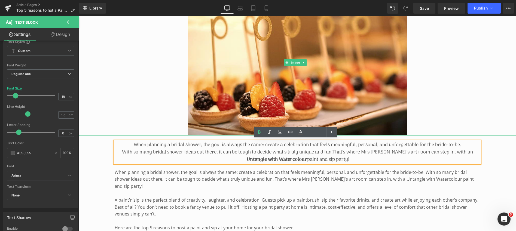
click at [100, 121] on div at bounding box center [297, 63] width 437 height 146
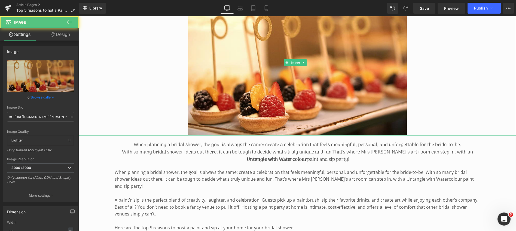
click at [100, 121] on div at bounding box center [297, 63] width 437 height 146
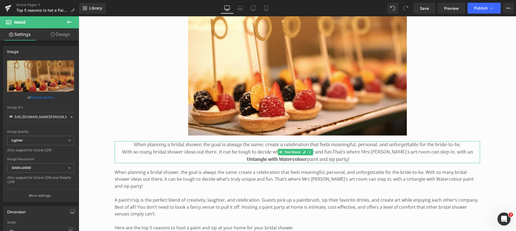
click at [247, 146] on p "When planning a bridal shower, the goal is always the same: create a celebratio…" at bounding box center [297, 144] width 365 height 7
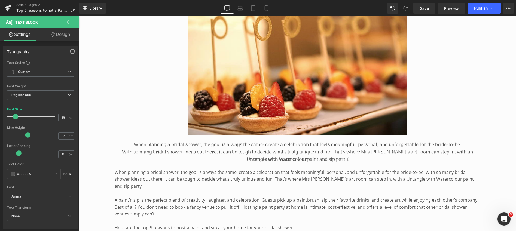
click at [61, 32] on link "Design" at bounding box center [60, 34] width 39 height 12
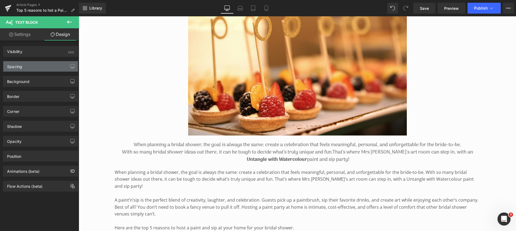
click at [28, 67] on div "Spacing" at bounding box center [40, 66] width 75 height 10
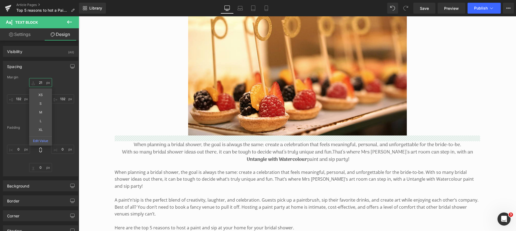
click at [39, 81] on input "21" at bounding box center [40, 82] width 23 height 9
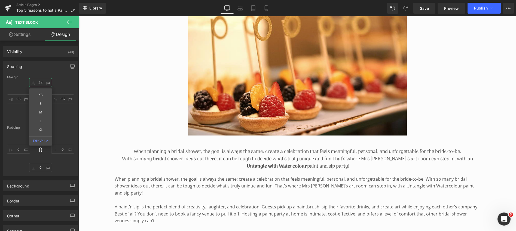
type input "42"
click at [40, 82] on input "42" at bounding box center [40, 82] width 23 height 9
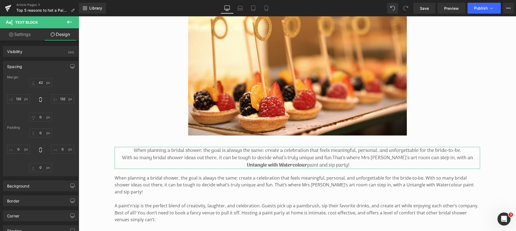
click at [61, 125] on div "Margin 42px 42 132px 132 0px 0 132px 132 [GEOGRAPHIC_DATA] 0px 0 0px 0 0px 0 0p…" at bounding box center [40, 125] width 75 height 101
click at [39, 117] on input "0" at bounding box center [40, 117] width 23 height 9
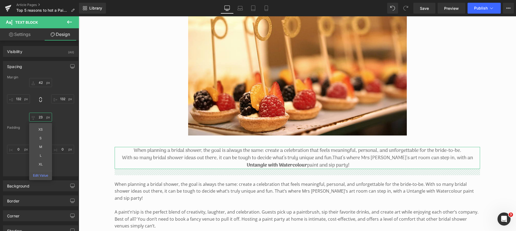
type input "21"
drag, startPoint x: 39, startPoint y: 118, endPoint x: 41, endPoint y: 112, distance: 5.6
click at [41, 112] on div "42px 42 132px 132 21px 21 XS S M L XL Edit Value 132px 132" at bounding box center [40, 100] width 67 height 44
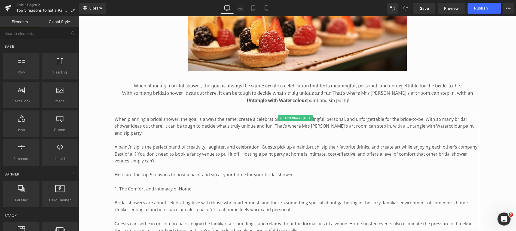
scroll to position [198, 0]
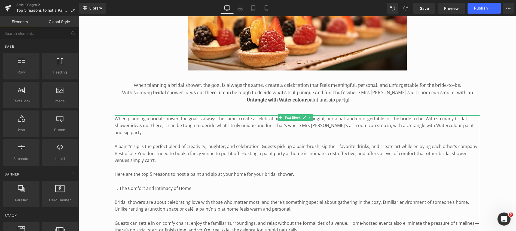
click at [472, 124] on p "When planning a bridal shower, the goal is always the same: create a celebratio…" at bounding box center [297, 125] width 365 height 21
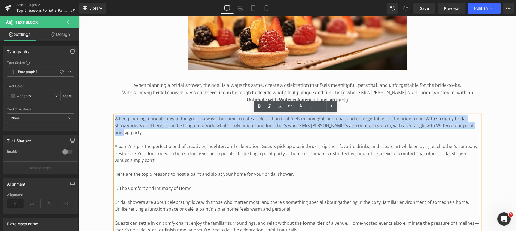
drag, startPoint x: 472, startPoint y: 124, endPoint x: 104, endPoint y: 115, distance: 367.7
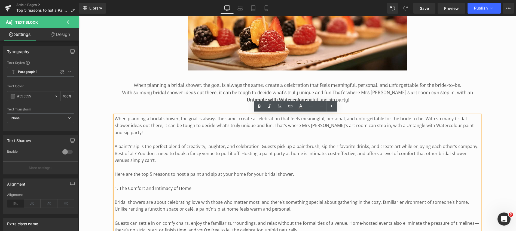
scroll to position [190, 0]
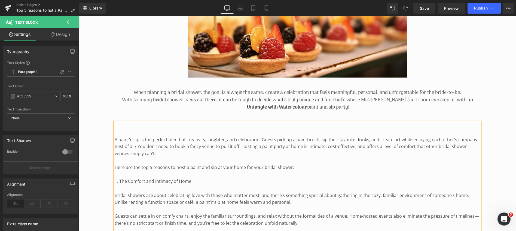
click at [115, 139] on p "A paint’n’sip is the perfect blend of creativity, laughter, and celebration. Gu…" at bounding box center [297, 146] width 365 height 21
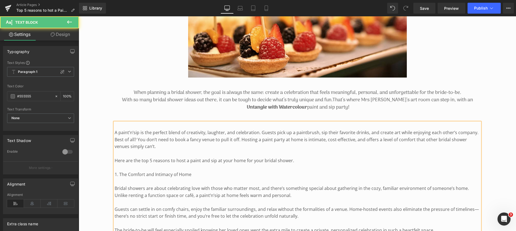
scroll to position [184, 0]
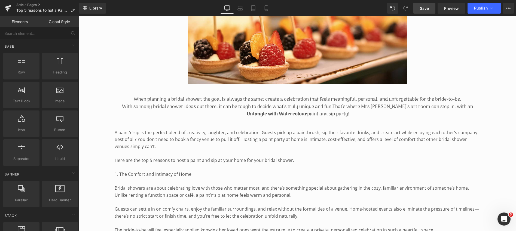
click at [425, 8] on span "Save" at bounding box center [424, 8] width 9 height 6
click at [345, 132] on p "A paint’n’sip is the perfect blend of creativity, laughter, and celebration. Gu…" at bounding box center [297, 139] width 365 height 21
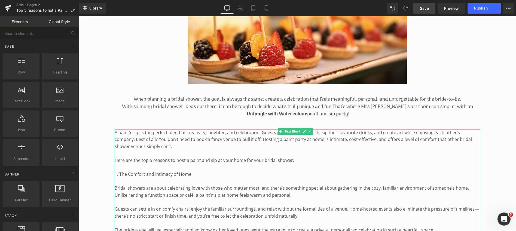
click at [257, 132] on p "A paint’n’sip is the perfect blend of creativity, laughter, and celebration. Gu…" at bounding box center [297, 139] width 365 height 21
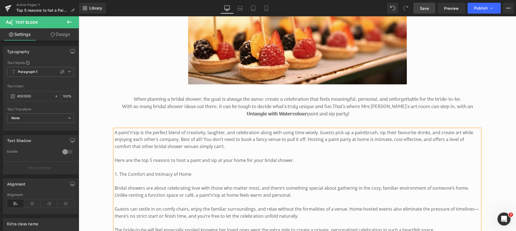
click at [318, 132] on p "A paint’n’sip is the perfect blend of creativity, laughter, and celebration alo…" at bounding box center [297, 139] width 365 height 21
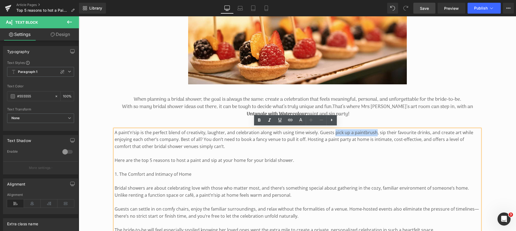
drag, startPoint x: 332, startPoint y: 132, endPoint x: 373, endPoint y: 130, distance: 41.1
click at [373, 130] on p "A paint’n’sip is the perfect blend of creativity, laughter, and celebration alo…" at bounding box center [297, 139] width 365 height 21
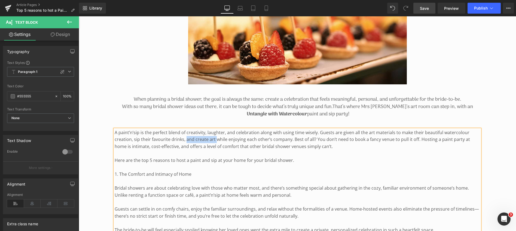
drag, startPoint x: 186, startPoint y: 139, endPoint x: 216, endPoint y: 138, distance: 29.7
click at [216, 138] on p "A paint’n’sip is the perfect blend of creativity, laughter, and celebration alo…" at bounding box center [297, 139] width 365 height 21
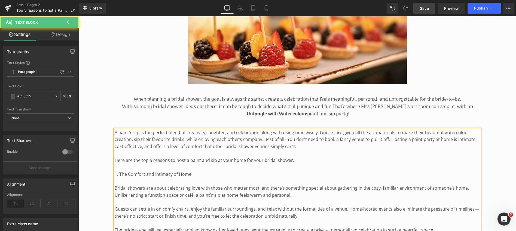
click at [265, 139] on p "A paint’n’sip is the perfect blend of creativity, laughter, and celebration alo…" at bounding box center [297, 139] width 365 height 21
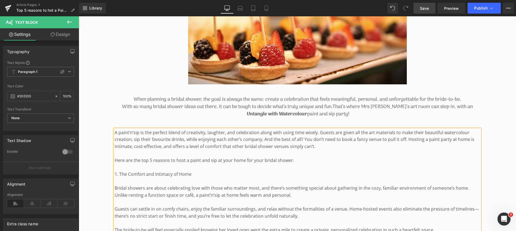
click at [298, 139] on p "A paint’n’sip is the perfect blend of creativity, laughter, and celebration alo…" at bounding box center [297, 139] width 365 height 21
drag, startPoint x: 424, startPoint y: 139, endPoint x: 434, endPoint y: 139, distance: 10.1
click at [434, 139] on p "A paint’n’sip is the perfect blend of creativity, laughter, and celebration alo…" at bounding box center [297, 139] width 365 height 21
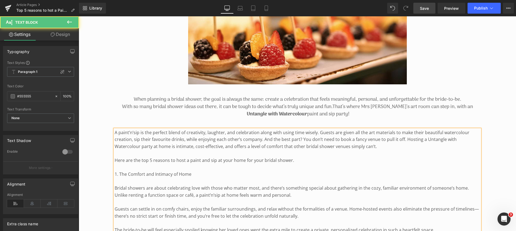
click at [422, 139] on p "A paint’n’sip is the perfect blend of creativity, laughter, and celebration alo…" at bounding box center [297, 139] width 365 height 21
click at [377, 145] on p "A paint’n’sip is the perfect blend of creativity, laughter, and celebration alo…" at bounding box center [297, 139] width 365 height 21
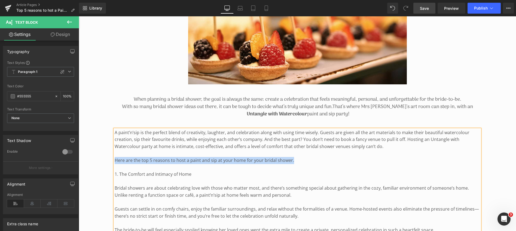
drag, startPoint x: 115, startPoint y: 159, endPoint x: 291, endPoint y: 161, distance: 176.1
click at [291, 161] on p "Here are the top 5 reasons to host a paint and sip at your home for your bridal…" at bounding box center [297, 160] width 365 height 7
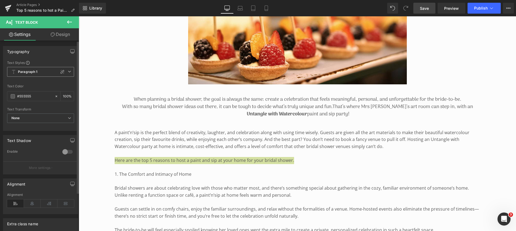
click at [69, 70] on icon at bounding box center [69, 71] width 3 height 3
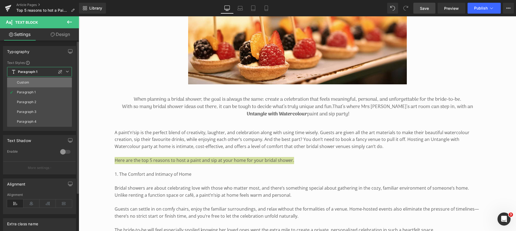
click at [27, 81] on div "Custom" at bounding box center [23, 83] width 12 height 4
type input "1.5"
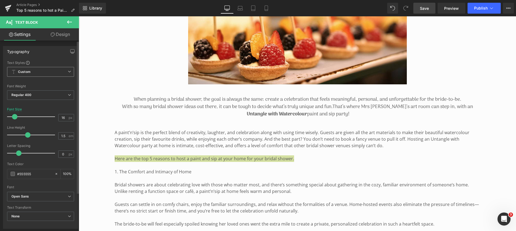
click at [63, 69] on span "Custom" at bounding box center [40, 72] width 67 height 10
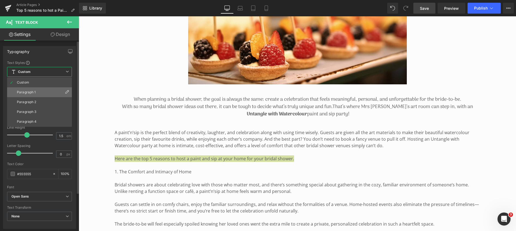
click at [54, 90] on li "Paragraph 1" at bounding box center [39, 92] width 65 height 10
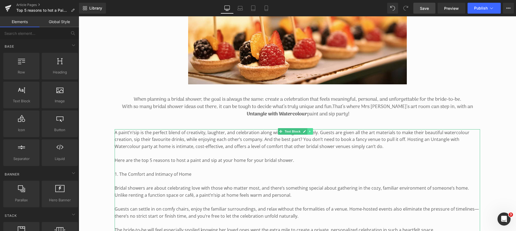
click at [310, 130] on icon at bounding box center [309, 131] width 3 height 3
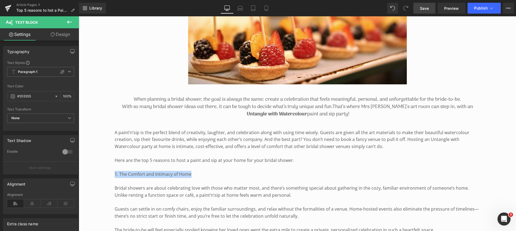
drag, startPoint x: 190, startPoint y: 174, endPoint x: 114, endPoint y: 172, distance: 76.2
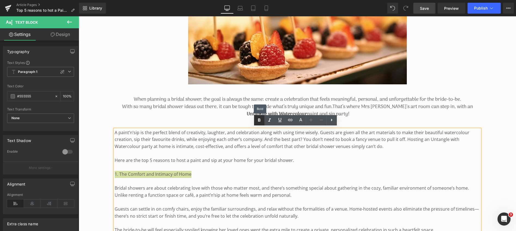
click at [259, 119] on icon at bounding box center [259, 119] width 2 height 3
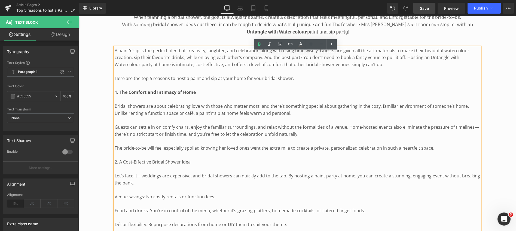
scroll to position [266, 0]
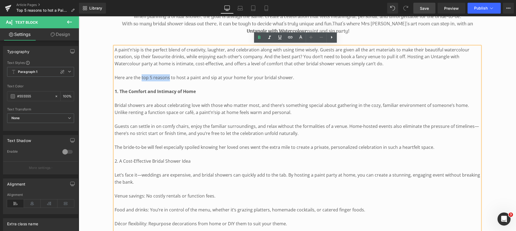
drag, startPoint x: 141, startPoint y: 76, endPoint x: 168, endPoint y: 77, distance: 26.9
click at [168, 77] on p "Here are the top 5 reasons to host a paint and sip at your home for your bridal…" at bounding box center [297, 77] width 365 height 7
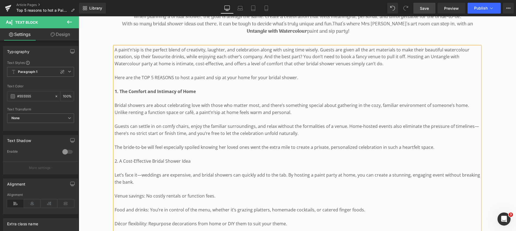
click at [141, 76] on p "Here are the TOP 5 REASONS to host a paint and sip at your home for your bridal…" at bounding box center [297, 77] width 365 height 7
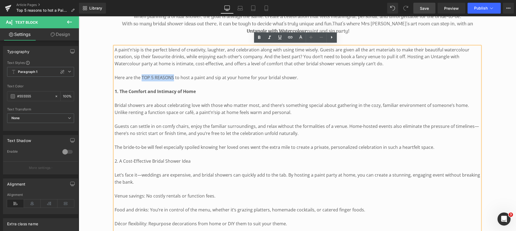
drag, startPoint x: 141, startPoint y: 76, endPoint x: 173, endPoint y: 76, distance: 31.6
click at [173, 76] on p "Here are the TOP 5 REASONS to host a paint and sip at your home for your bridal…" at bounding box center [297, 77] width 365 height 7
click at [259, 37] on icon at bounding box center [259, 37] width 2 height 3
drag, startPoint x: 184, startPoint y: 112, endPoint x: 192, endPoint y: 112, distance: 8.2
click at [192, 112] on p "Bridal showers are about celebrating love with those who matter most, and there…" at bounding box center [297, 109] width 365 height 14
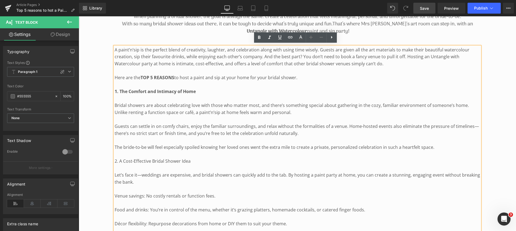
click at [291, 111] on p "Bridal showers are about celebrating love with those who matter most, and there…" at bounding box center [297, 109] width 365 height 14
click at [115, 125] on p "Guests can settle in on comfy chairs, enjoy the familiar surroundings, and rela…" at bounding box center [297, 130] width 365 height 14
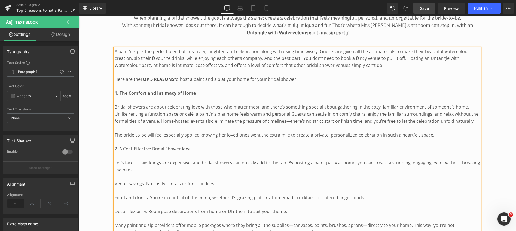
scroll to position [264, 0]
click at [115, 134] on p "The bride-to-be will feel especially spoiled knowing her loved ones went the ex…" at bounding box center [297, 135] width 365 height 7
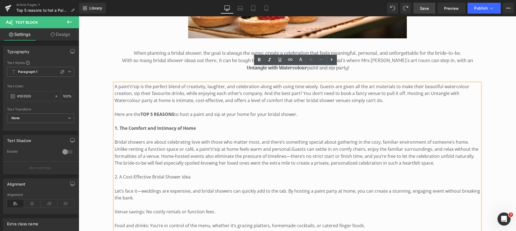
scroll to position [223, 0]
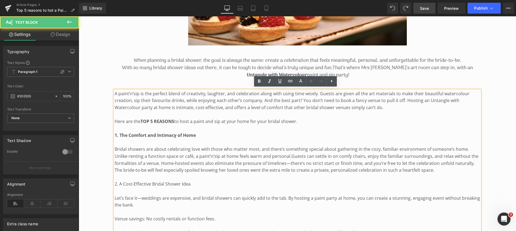
click at [422, 8] on span "Save" at bounding box center [424, 8] width 9 height 6
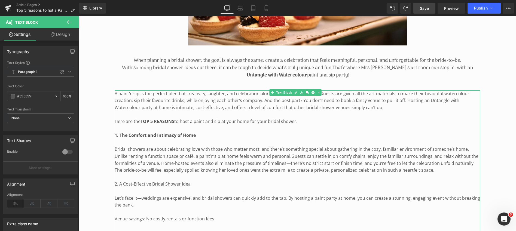
click at [117, 148] on p "Bridal showers are about celebrating love with those who matter most, and there…" at bounding box center [297, 156] width 365 height 21
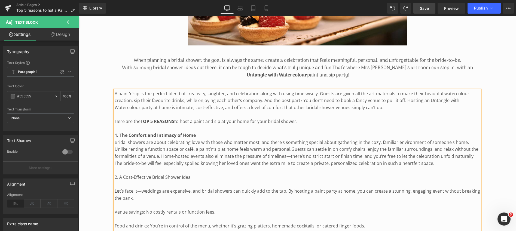
drag, startPoint x: 114, startPoint y: 176, endPoint x: 183, endPoint y: 177, distance: 68.6
click at [183, 177] on p "2. A Cost-Effective Bridal Shower Idea" at bounding box center [297, 177] width 365 height 7
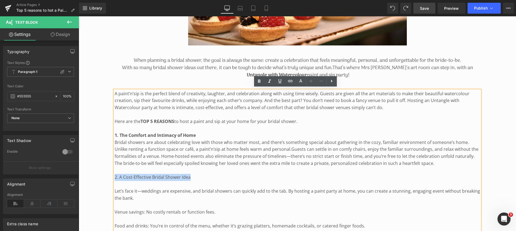
drag, startPoint x: 191, startPoint y: 177, endPoint x: 115, endPoint y: 175, distance: 76.2
click at [115, 175] on p "2. A Cost-Effective Bridal Shower Idea" at bounding box center [297, 177] width 365 height 7
click at [258, 79] on icon at bounding box center [259, 81] width 7 height 7
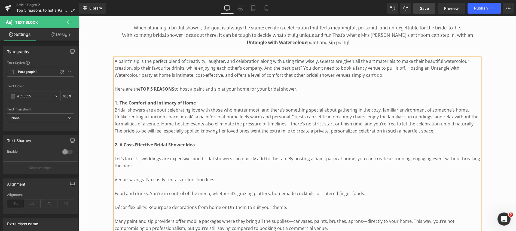
scroll to position [250, 0]
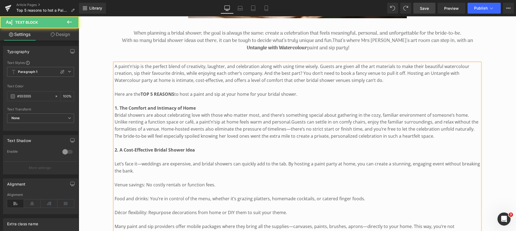
click at [115, 162] on p "Let’s face it—weddings are expensive, and bridal showers can quickly add to the…" at bounding box center [297, 168] width 365 height 14
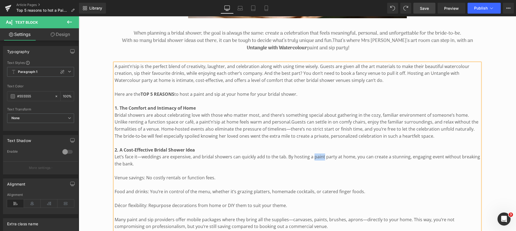
drag, startPoint x: 312, startPoint y: 156, endPoint x: 322, endPoint y: 156, distance: 10.1
click at [322, 156] on p "Let’s face it—weddings are expensive, and bridal showers can quickly add to the…" at bounding box center [297, 160] width 365 height 14
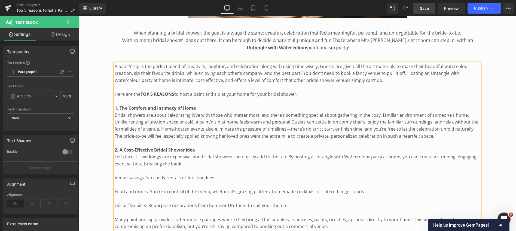
click at [115, 176] on p "Venue savings: No costly rentals or function fees." at bounding box center [297, 177] width 365 height 7
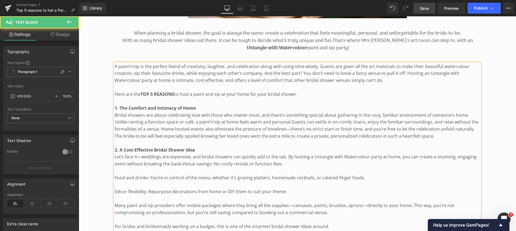
drag, startPoint x: 182, startPoint y: 163, endPoint x: 215, endPoint y: 165, distance: 32.7
click at [215, 165] on p "Let’s face it—weddings are expensive, and bridal showers can quickly add to the…" at bounding box center [297, 160] width 365 height 14
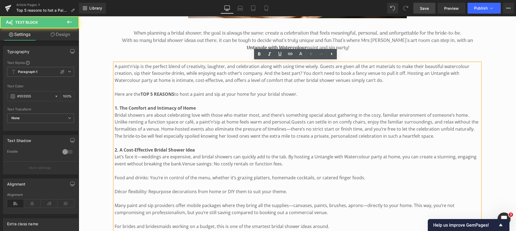
click at [217, 163] on span "Venue savings: No costly rentals or function fees." at bounding box center [232, 164] width 101 height 6
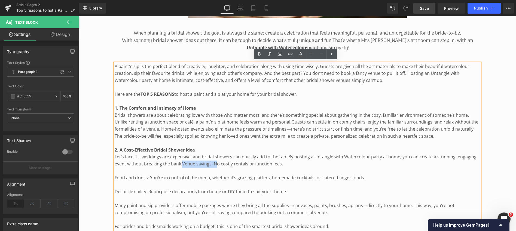
drag, startPoint x: 217, startPoint y: 163, endPoint x: 183, endPoint y: 162, distance: 34.6
click at [183, 162] on span "Venue savings: No costly rentals or function fees." at bounding box center [232, 164] width 101 height 6
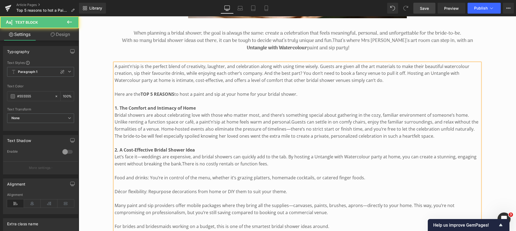
click at [115, 177] on p "Food and drinks: You’re in control of the menu, whether it’s grazing platters, …" at bounding box center [297, 177] width 365 height 7
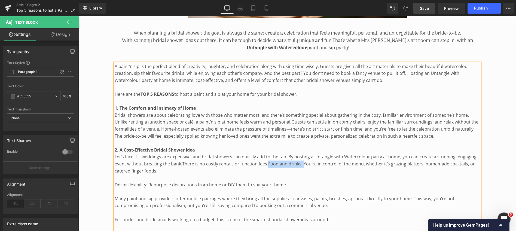
drag, startPoint x: 303, startPoint y: 163, endPoint x: 269, endPoint y: 162, distance: 34.3
click at [269, 162] on span "Food and drinks: You’re in control of the menu, whether it’s grazing platters, …" at bounding box center [295, 167] width 360 height 13
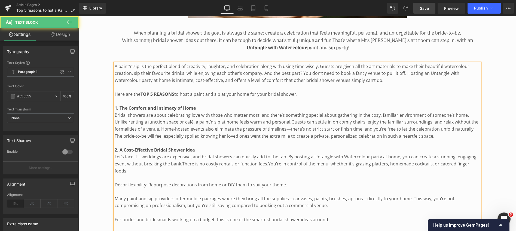
click at [115, 184] on p "Décor flexibility: Repurpose decorations from home or DIY them to suit your the…" at bounding box center [297, 184] width 365 height 7
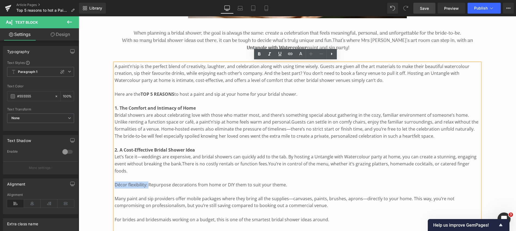
drag, startPoint x: 115, startPoint y: 184, endPoint x: 148, endPoint y: 184, distance: 33.2
click at [148, 184] on p "Décor flexibility: Repurpose decorations from home or DIY them to suit your the…" at bounding box center [297, 184] width 365 height 7
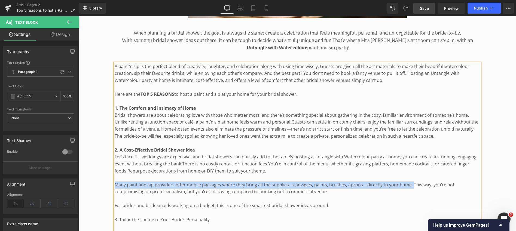
drag, startPoint x: 115, startPoint y: 183, endPoint x: 409, endPoint y: 184, distance: 294.1
click at [409, 184] on p "Many paint and sip providers offer mobile packages where they bring all the sup…" at bounding box center [297, 188] width 365 height 14
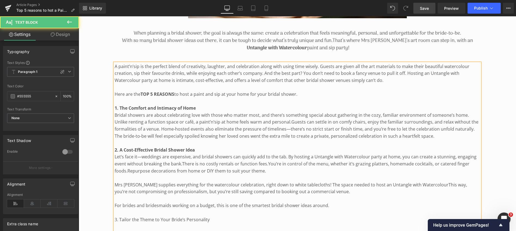
click at [418, 184] on p "Mrs [PERSON_NAME] supplies everything for the watercolour celebration, right do…" at bounding box center [297, 188] width 365 height 14
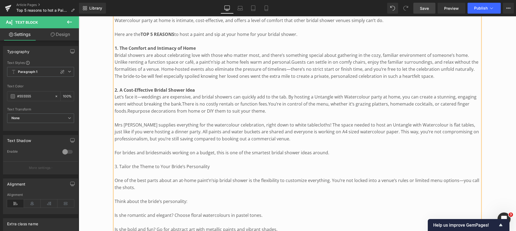
scroll to position [310, 0]
drag, startPoint x: 115, startPoint y: 124, endPoint x: 235, endPoint y: 123, distance: 120.3
click at [235, 123] on p "Mrs [PERSON_NAME] supplies everything for the watercolour celebration, right do…" at bounding box center [297, 131] width 365 height 21
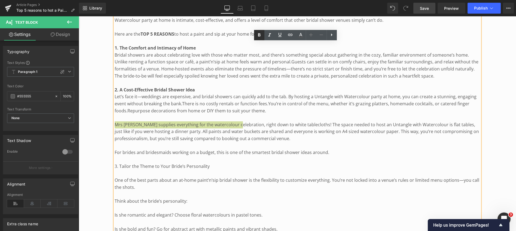
click at [260, 35] on icon at bounding box center [259, 34] width 2 height 3
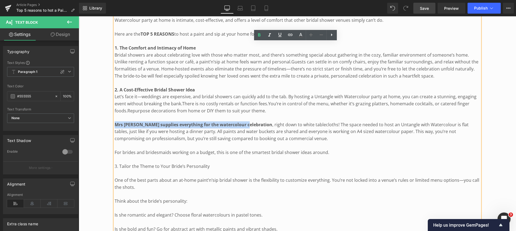
drag, startPoint x: 245, startPoint y: 123, endPoint x: 115, endPoint y: 124, distance: 130.1
click at [115, 124] on strong "Mrs [PERSON_NAME] supplies everything for the watercolour celebration" at bounding box center [194, 125] width 158 height 6
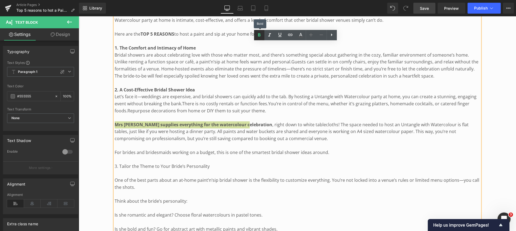
click at [257, 33] on icon at bounding box center [259, 35] width 7 height 7
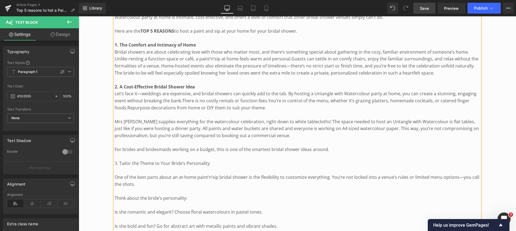
scroll to position [314, 0]
click at [115, 146] on p "For brides and bridesmaids working on a budget, this is one of the smartest bri…" at bounding box center [297, 148] width 365 height 7
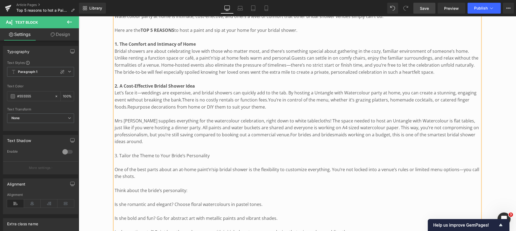
click at [143, 141] on p "Mrs [PERSON_NAME] supplies everything for the watercolour celebration, right do…" at bounding box center [297, 132] width 365 height 28
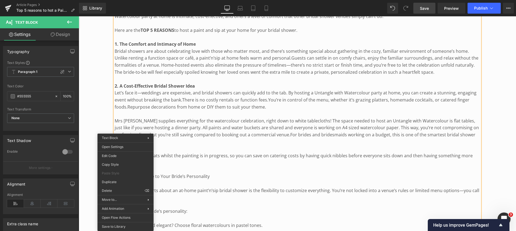
click at [174, 164] on p "Typically, nobody eats whilst the painting is in progress, so you can save on c…" at bounding box center [297, 159] width 365 height 14
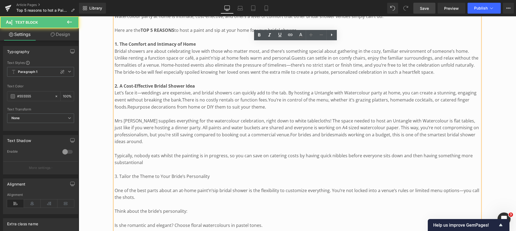
click at [143, 162] on span "Typically, nobody eats whilst the painting is in progress, so you can save on c…" at bounding box center [294, 159] width 358 height 13
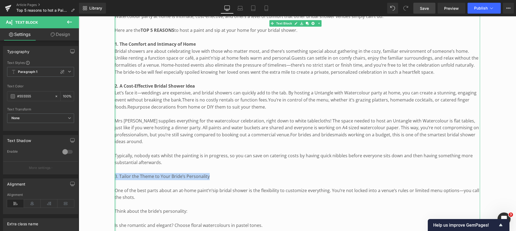
drag, startPoint x: 207, startPoint y: 175, endPoint x: 115, endPoint y: 176, distance: 92.2
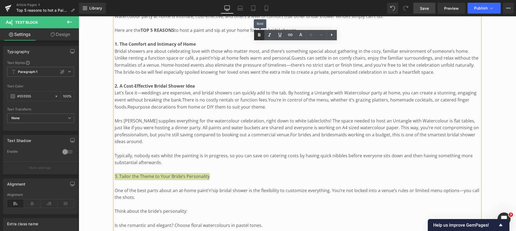
click at [259, 35] on icon at bounding box center [259, 34] width 2 height 3
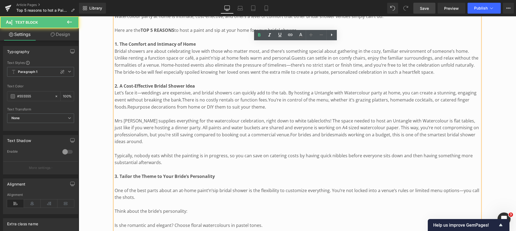
click at [115, 190] on p "One of the best parts about an at-home paint’n’sip bridal shower is the flexibi…" at bounding box center [297, 194] width 365 height 14
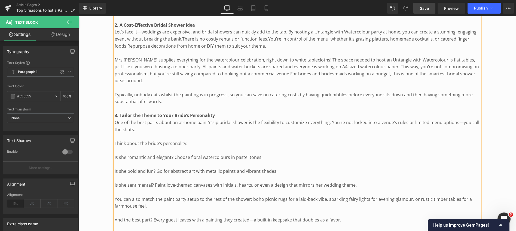
scroll to position [376, 0]
click at [115, 141] on p "Think about the bride’s personality:" at bounding box center [297, 142] width 365 height 7
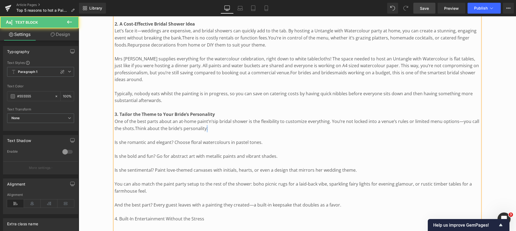
click at [207, 128] on p "One of the best parts about an at-home paint’n’sip bridal shower is the flexibi…" at bounding box center [297, 125] width 365 height 14
click at [116, 142] on p "Is she romantic and elegant? Choose floral watercolours in pastel tones." at bounding box center [297, 142] width 365 height 7
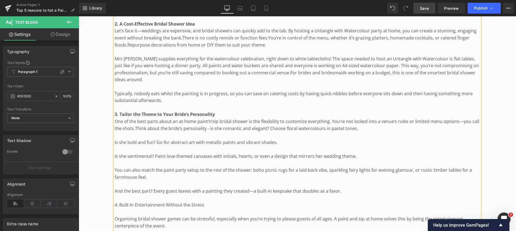
click at [268, 127] on span "s she romantic and elegant? Choose floral watercolours in pastel tones." at bounding box center [284, 128] width 147 height 6
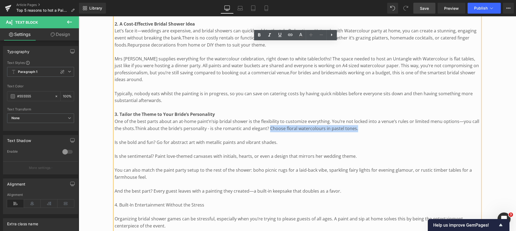
drag, startPoint x: 268, startPoint y: 127, endPoint x: 355, endPoint y: 129, distance: 87.4
click at [355, 129] on p "One of the best parts about an at-home paint’n’sip bridal shower is the flexibi…" at bounding box center [297, 125] width 365 height 14
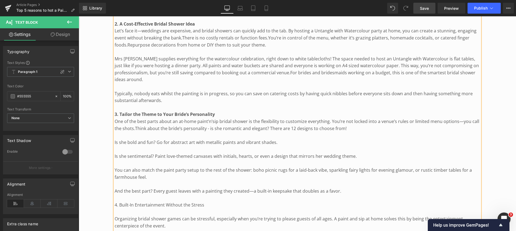
click at [115, 141] on p "Is she bold and fun? Go for abstract art with metallic paints and vibrant shade…" at bounding box center [297, 142] width 365 height 7
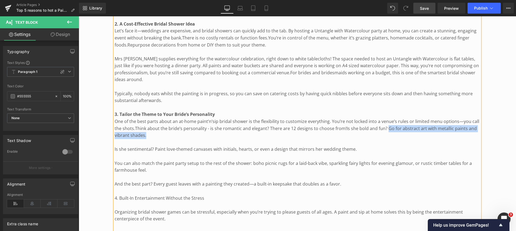
drag, startPoint x: 387, startPoint y: 128, endPoint x: 388, endPoint y: 131, distance: 3.4
click at [388, 131] on p "One of the best parts about an at-home paint’n’sip bridal shower is the flexibi…" at bounding box center [297, 128] width 365 height 21
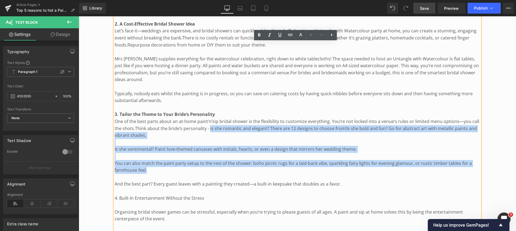
drag, startPoint x: 210, startPoint y: 127, endPoint x: 293, endPoint y: 167, distance: 92.5
click at [269, 127] on span "s she romantic and elegant? There are 12 designs to choose from!" at bounding box center [278, 128] width 135 height 6
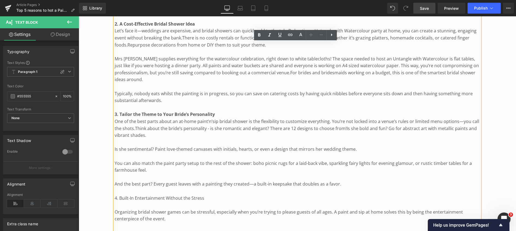
click at [251, 128] on span "s she romantic and elegant? There are 12 designs to choose from!" at bounding box center [278, 128] width 135 height 6
click at [257, 128] on span "s she romantic, elegant? There are 12 designs to choose from!" at bounding box center [274, 128] width 127 height 6
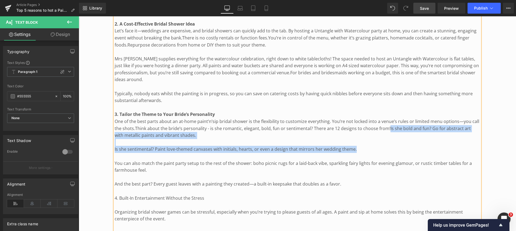
drag, startPoint x: 388, startPoint y: 127, endPoint x: 389, endPoint y: 149, distance: 22.0
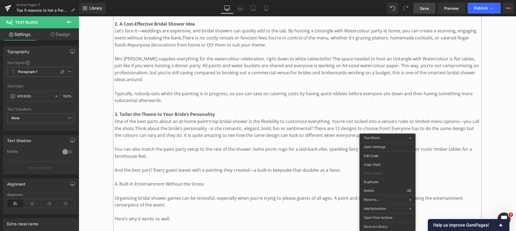
click at [441, 169] on p "And the best part? Every guest leaves with a painting they created—a built-in k…" at bounding box center [297, 170] width 365 height 7
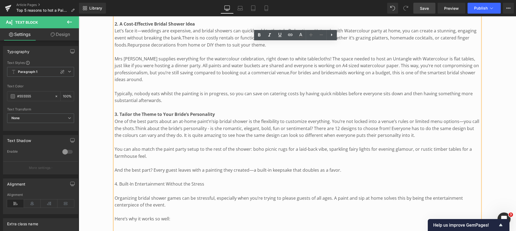
click at [393, 134] on span "s she romantic, elegant, bold, fun or sentimental? There are 12 designs to choo…" at bounding box center [294, 131] width 359 height 13
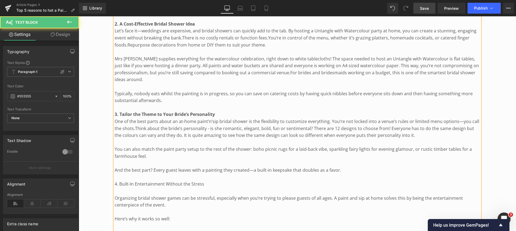
click at [421, 135] on p "One of the best parts about an at-home paint’n’sip bridal shower is the flexibi…" at bounding box center [297, 128] width 365 height 21
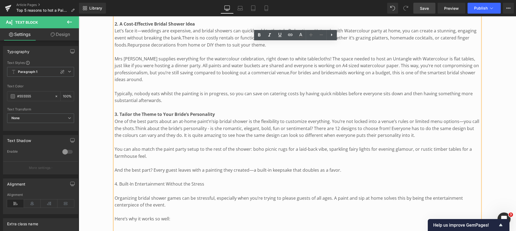
click at [115, 149] on p "You can also match the paint party setup to the rest of the shower: boho picnic…" at bounding box center [297, 153] width 365 height 14
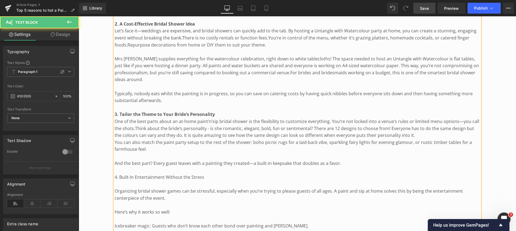
click at [323, 142] on p "You can also match the paint party setup to the rest of the shower: boho picnic…" at bounding box center [297, 146] width 365 height 14
click at [172, 149] on p "You can also match the paint party setup to the rest of the shower: boho picnic…" at bounding box center [297, 146] width 365 height 14
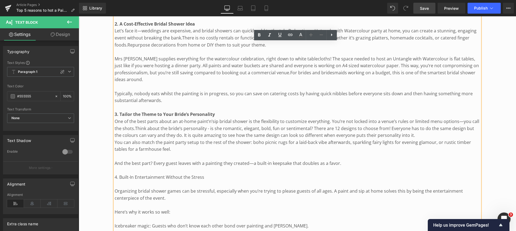
click at [115, 162] on p "And the best part? Every guest leaves with a painting they created—a built-in k…" at bounding box center [297, 163] width 365 height 7
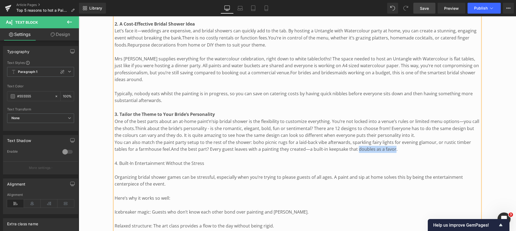
drag, startPoint x: 358, startPoint y: 148, endPoint x: 393, endPoint y: 149, distance: 35.9
click at [393, 149] on span "And the best part? Every guest leaves with a painting they created—a built-in k…" at bounding box center [284, 149] width 226 height 6
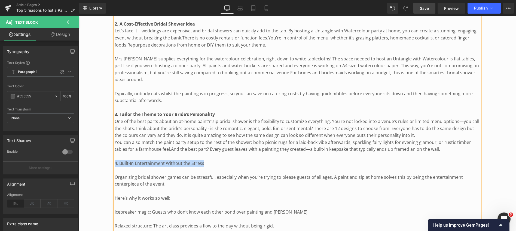
drag, startPoint x: 115, startPoint y: 162, endPoint x: 203, endPoint y: 163, distance: 88.7
click at [203, 163] on p "4. Built-In Entertainment Without the Stress" at bounding box center [297, 163] width 365 height 7
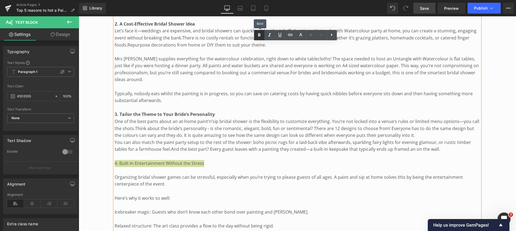
click at [259, 35] on icon at bounding box center [259, 34] width 2 height 3
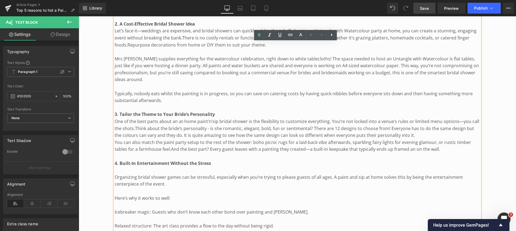
click at [421, 7] on span "Save" at bounding box center [424, 8] width 9 height 6
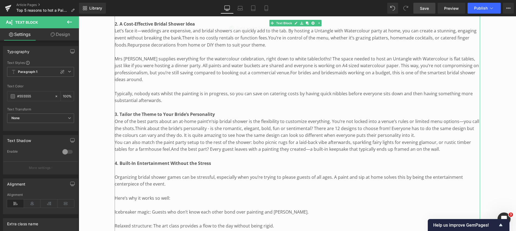
click at [117, 176] on p "Organizing bridal shower games can be stressful, especially when you’re trying …" at bounding box center [297, 181] width 365 height 14
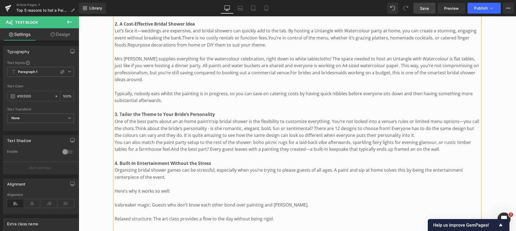
click at [115, 189] on p "Here’s why it works so well:" at bounding box center [297, 191] width 365 height 7
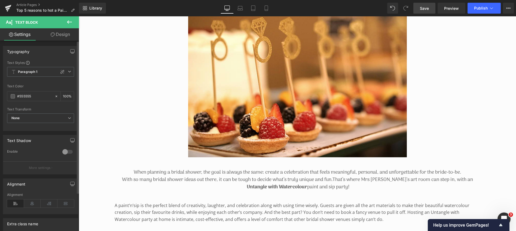
scroll to position [121, 0]
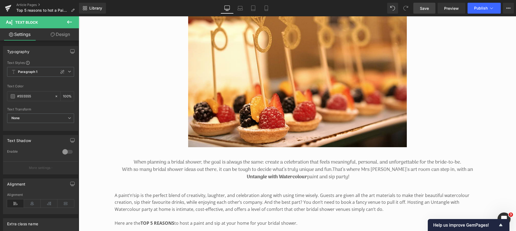
click at [68, 20] on icon at bounding box center [69, 22] width 7 height 7
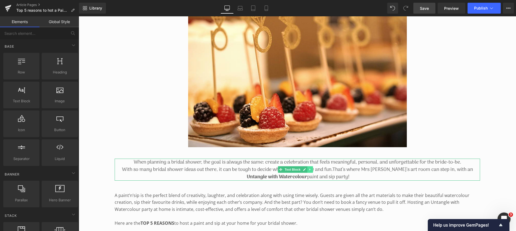
click at [309, 168] on icon at bounding box center [309, 169] width 3 height 3
click at [307, 168] on icon at bounding box center [306, 169] width 3 height 3
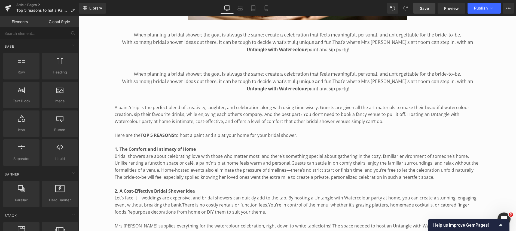
scroll to position [166, 0]
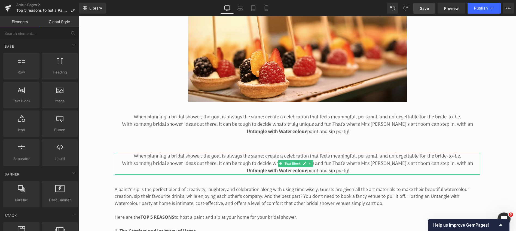
click at [320, 162] on p "With so many bridal shower ideas out there, it can be tough to decide what’s tr…" at bounding box center [297, 163] width 365 height 7
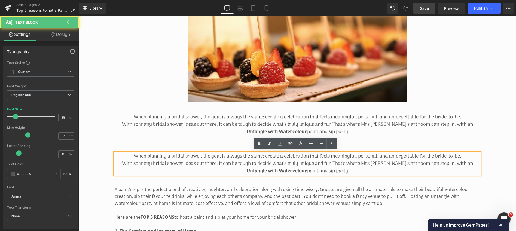
click at [290, 164] on p "With so many bridal shower ideas out there, it can be tough to decide what’s tr…" at bounding box center [297, 163] width 365 height 7
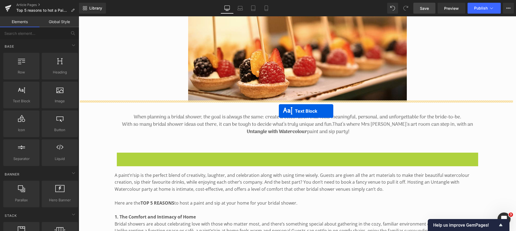
drag, startPoint x: 280, startPoint y: 162, endPoint x: 279, endPoint y: 111, distance: 50.6
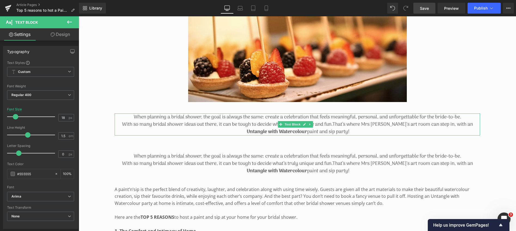
drag, startPoint x: 130, startPoint y: 115, endPoint x: 358, endPoint y: 127, distance: 228.3
click at [358, 127] on div "When planning a bridal shower, the goal is always the same: create a celebratio…" at bounding box center [297, 124] width 365 height 22
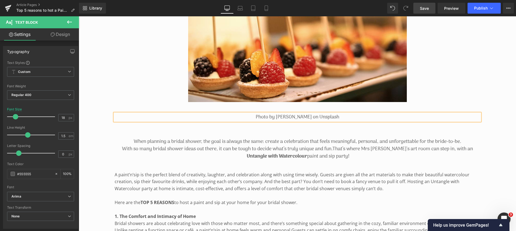
click at [259, 116] on p "Photo by [PERSON_NAME] on Unsplash" at bounding box center [297, 116] width 365 height 7
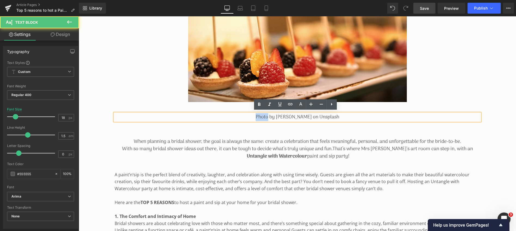
click at [259, 116] on p "Photo by [PERSON_NAME] on Unsplash" at bounding box center [297, 116] width 365 height 7
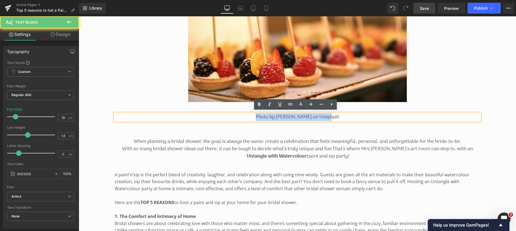
click at [259, 116] on p "Photo by [PERSON_NAME] on Unsplash" at bounding box center [297, 116] width 365 height 7
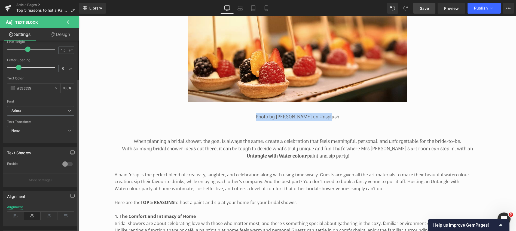
scroll to position [94, 0]
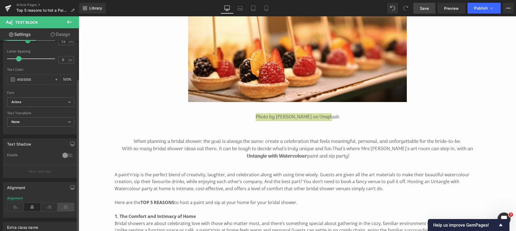
click at [62, 206] on icon at bounding box center [65, 207] width 17 height 8
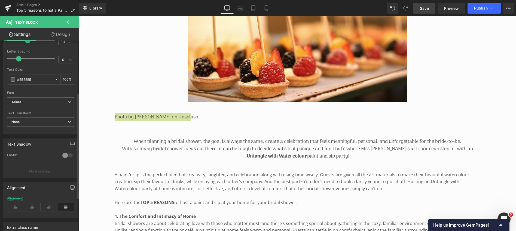
click at [62, 205] on icon at bounding box center [65, 207] width 17 height 8
click at [46, 206] on icon at bounding box center [49, 207] width 17 height 8
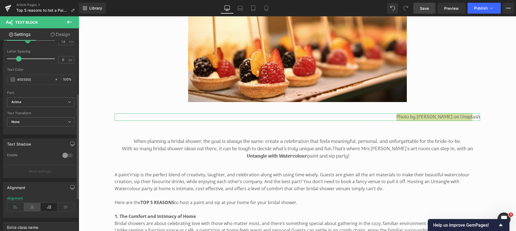
click at [31, 205] on icon at bounding box center [32, 207] width 17 height 8
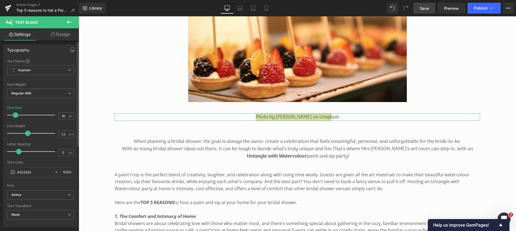
scroll to position [0, 0]
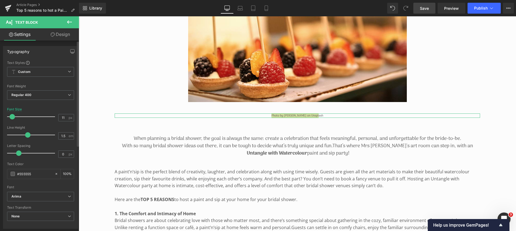
type input "10"
drag, startPoint x: 16, startPoint y: 116, endPoint x: 12, endPoint y: 114, distance: 4.2
click at [12, 114] on span at bounding box center [11, 116] width 5 height 5
click at [63, 32] on link "Design" at bounding box center [60, 34] width 39 height 12
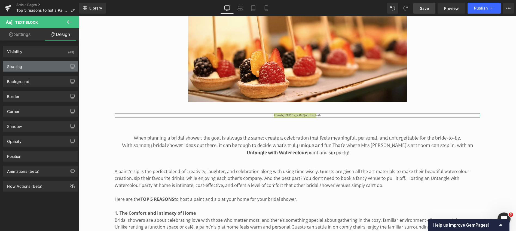
click at [41, 66] on div "Spacing" at bounding box center [40, 66] width 75 height 10
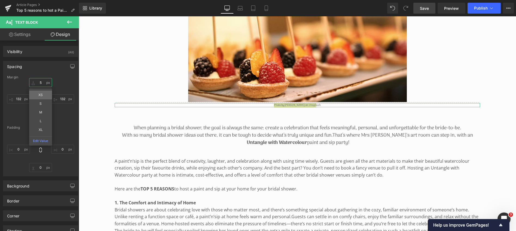
type input "5"
drag, startPoint x: 39, startPoint y: 83, endPoint x: 40, endPoint y: 93, distance: 10.1
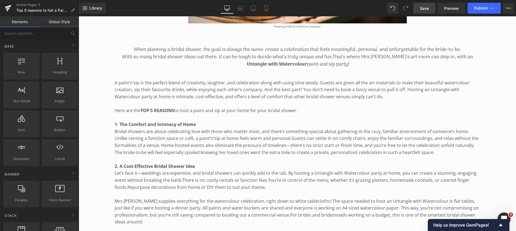
scroll to position [245, 0]
click at [425, 7] on span "Save" at bounding box center [424, 8] width 9 height 6
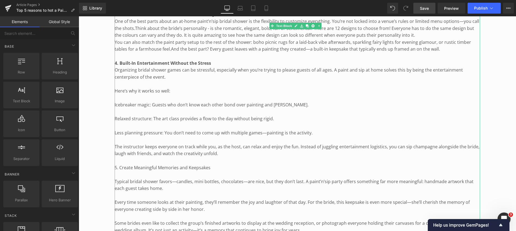
scroll to position [478, 0]
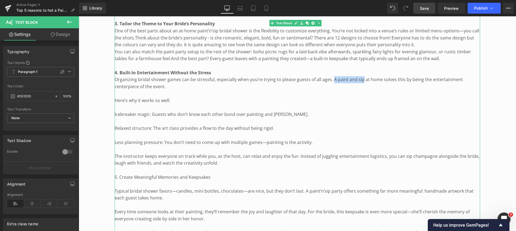
drag, startPoint x: 331, startPoint y: 79, endPoint x: 360, endPoint y: 79, distance: 28.6
click at [360, 79] on p "Organizing bridal shower games can be stressful, especially when you’re trying …" at bounding box center [297, 83] width 365 height 14
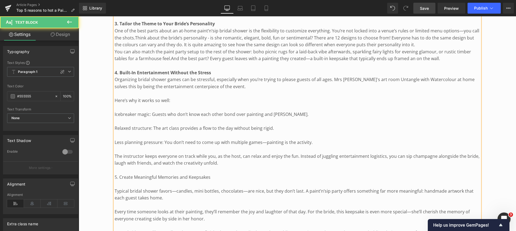
click at [369, 79] on p "Organizing bridal shower games can be stressful, especially when you’re trying …" at bounding box center [297, 83] width 365 height 14
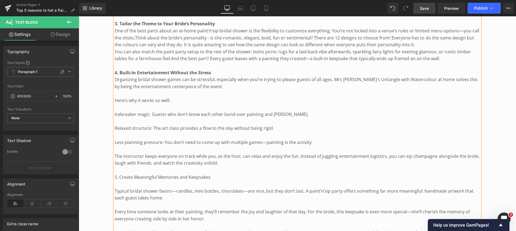
click at [406, 79] on p "Organizing bridal shower games can be stressful, especially when you’re trying …" at bounding box center [297, 83] width 365 height 14
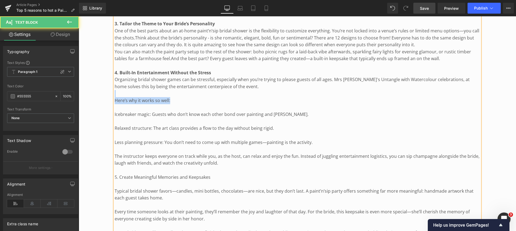
drag, startPoint x: 115, startPoint y: 92, endPoint x: 178, endPoint y: 99, distance: 63.3
click at [178, 99] on div "A paint’n’sip is the perfect blend of creativity, laughter, and celebration alo…" at bounding box center [297, 129] width 365 height 564
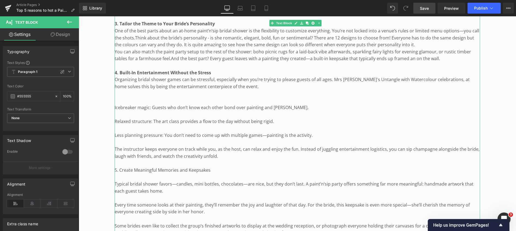
click at [118, 106] on p "Icebreaker magic: Guests who don’t know each other bond over painting and [PERS…" at bounding box center [297, 107] width 365 height 7
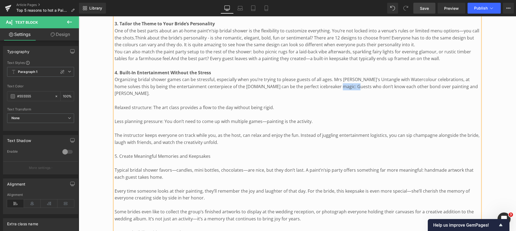
drag, startPoint x: 287, startPoint y: 87, endPoint x: 302, endPoint y: 86, distance: 15.8
click at [302, 86] on span "cebreaker magic: Guests who don’t know each other bond over painting and [PERSO…" at bounding box center [296, 90] width 363 height 13
drag, startPoint x: 400, startPoint y: 86, endPoint x: 424, endPoint y: 86, distance: 23.9
click at [424, 86] on span "cebreaker as guests who don’t know each other bond over painting and [PERSON_NA…" at bounding box center [291, 90] width 353 height 13
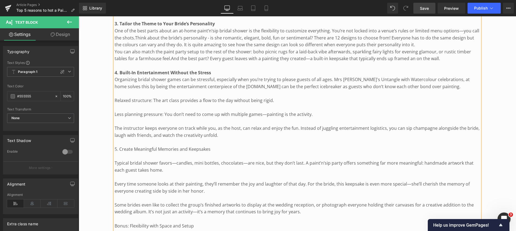
click at [115, 99] on div "A paint’n’sip is the perfect blend of creativity, laughter, and celebration alo…" at bounding box center [297, 115] width 365 height 536
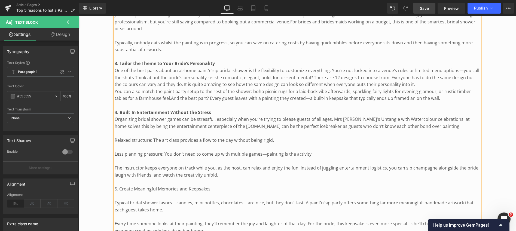
scroll to position [438, 0]
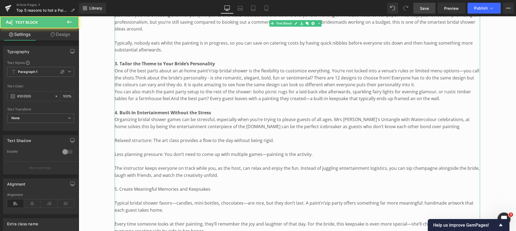
click at [117, 139] on p "Relaxed structure: The art class provides a flow to the day without being rigid." at bounding box center [297, 140] width 365 height 7
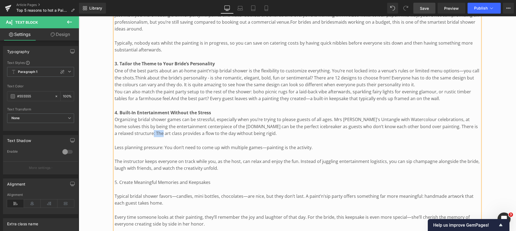
drag, startPoint x: 458, startPoint y: 125, endPoint x: 467, endPoint y: 125, distance: 9.0
click at [276, 130] on span "elaxed structure: The art class provides a flow to the day without being rigid." at bounding box center [198, 133] width 156 height 6
click at [115, 146] on div "A paint’n’sip is the perfect blend of creativity, laughter, and celebration alo…" at bounding box center [297, 151] width 365 height 529
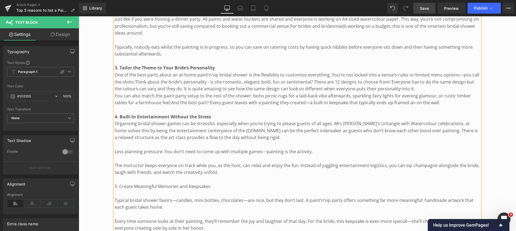
scroll to position [464, 0]
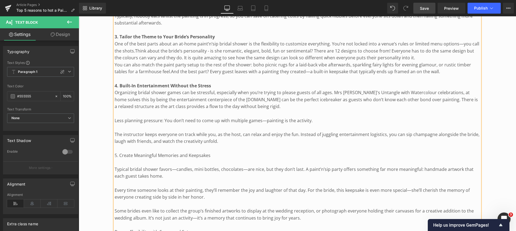
click at [115, 120] on p "Less planning pressure: You don’t need to come up with multiple games—painting …" at bounding box center [297, 120] width 365 height 7
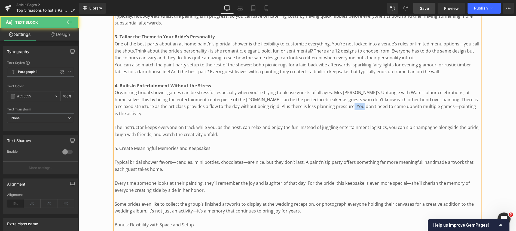
drag, startPoint x: 297, startPoint y: 105, endPoint x: 307, endPoint y: 107, distance: 10.6
click at [307, 107] on span "ess planning pressure: You don’t need to come up with multiple games—painting i…" at bounding box center [295, 109] width 361 height 13
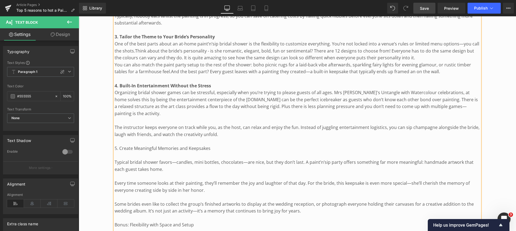
click at [438, 106] on span "ess planning pressure and you don’t need to come up with multiple games—paintin…" at bounding box center [291, 109] width 352 height 13
drag, startPoint x: 115, startPoint y: 119, endPoint x: 143, endPoint y: 121, distance: 28.1
click at [143, 124] on p "The instructor keeps everyone on track while you, as the host, can relax and en…" at bounding box center [297, 131] width 365 height 14
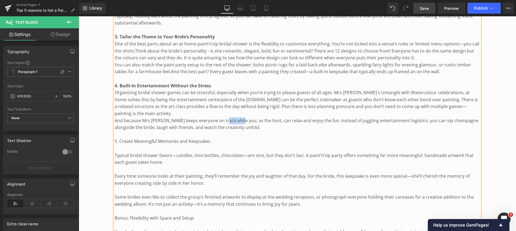
drag, startPoint x: 222, startPoint y: 113, endPoint x: 237, endPoint y: 113, distance: 14.7
click at [237, 117] on p "And because Mrs [PERSON_NAME] keeps everyone on track while you, as the host, c…" at bounding box center [297, 124] width 365 height 14
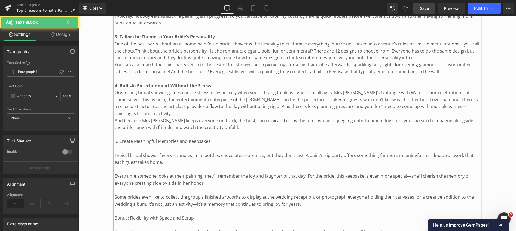
click at [227, 117] on p "And because Mrs [PERSON_NAME] keeps everyone on track, the host, can relax and …" at bounding box center [297, 124] width 365 height 14
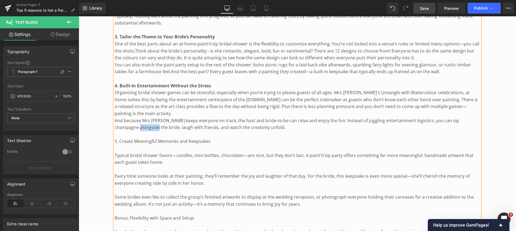
drag, startPoint x: 115, startPoint y: 119, endPoint x: 132, endPoint y: 119, distance: 17.1
click at [132, 119] on p "And because Mrs [PERSON_NAME] keeps everyone on track, the host and bride-to-be…" at bounding box center [297, 124] width 365 height 14
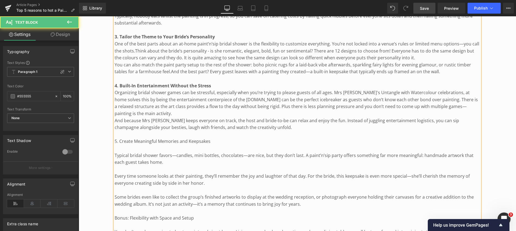
click at [247, 120] on p "And because Mrs [PERSON_NAME] keeps everyone on track, the host and bride-to-be…" at bounding box center [297, 124] width 365 height 14
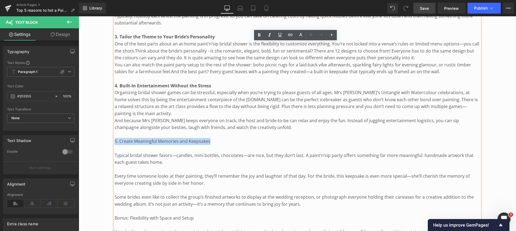
drag, startPoint x: 115, startPoint y: 133, endPoint x: 209, endPoint y: 136, distance: 94.2
click at [209, 138] on p "5. Create Meaningful Memories and Keepsakes" at bounding box center [297, 141] width 365 height 7
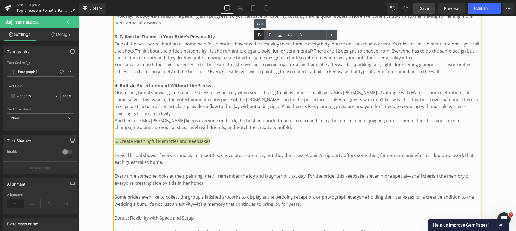
click at [257, 34] on icon at bounding box center [259, 35] width 7 height 7
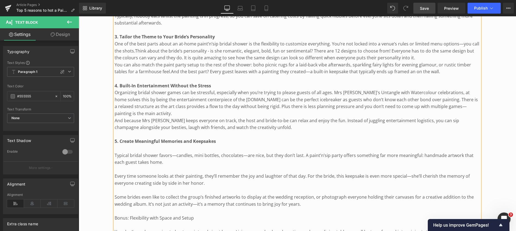
click at [422, 7] on span "Save" at bounding box center [424, 8] width 9 height 6
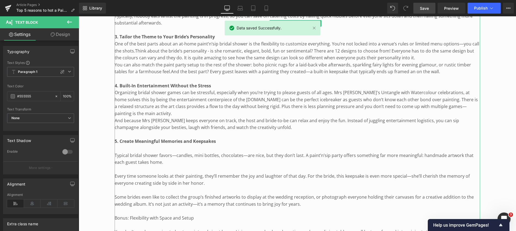
click at [116, 152] on p "Typical bridal shower favors—candles, mini bottles, chocolates—are nice, but th…" at bounding box center [297, 159] width 365 height 14
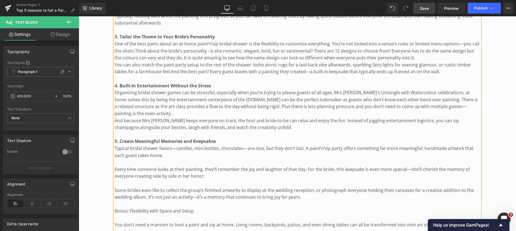
click at [167, 145] on p "Typical bridal shower favors—candles, mini bottles, chocolates—are nice, but th…" at bounding box center [297, 152] width 365 height 14
drag, startPoint x: 158, startPoint y: 140, endPoint x: 173, endPoint y: 140, distance: 14.7
click at [173, 145] on p "Typical bridal shower favours—candles, mini bottles, chocolates—are nice, but t…" at bounding box center [297, 152] width 365 height 14
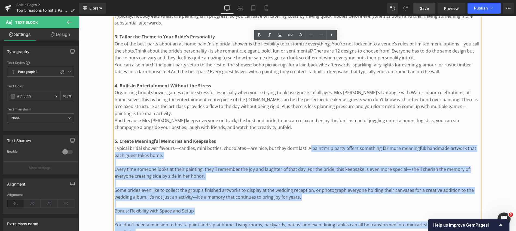
drag, startPoint x: 114, startPoint y: 140, endPoint x: 307, endPoint y: 140, distance: 192.6
click at [307, 140] on div "A paint’n’sip is the perfect blend of creativity, laughter, and celebration alo…" at bounding box center [297, 114] width 365 height 508
click at [308, 145] on p "Typical bridal shower favours—candles, mini bottles, chocolates—are nice, but t…" at bounding box center [297, 152] width 365 height 14
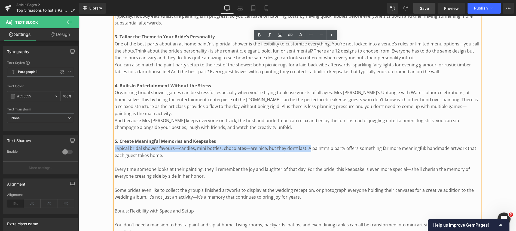
drag, startPoint x: 308, startPoint y: 140, endPoint x: 111, endPoint y: 140, distance: 197.0
click at [111, 140] on div "Top 5 reasons to do a Paint and Sip at home for your Bridal Shower Heading Imag…" at bounding box center [297, 34] width 437 height 809
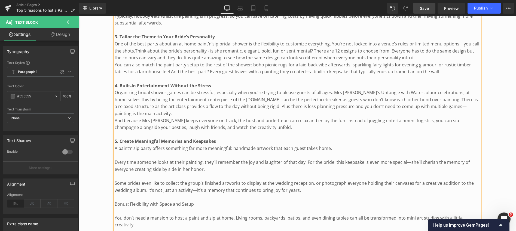
click at [229, 145] on p "A paint’n’sip party offers something far more meaningful: handmade artwork that…" at bounding box center [297, 148] width 365 height 7
